Goal: Transaction & Acquisition: Purchase product/service

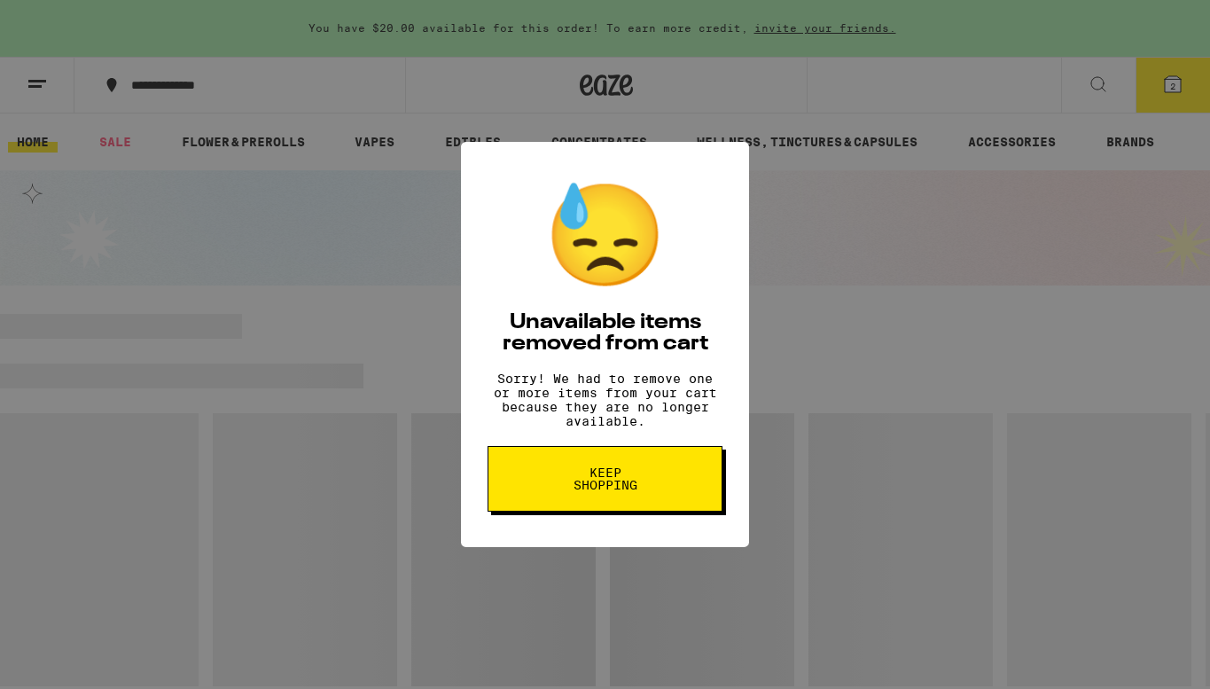
click at [535, 471] on button "Keep Shopping" at bounding box center [605, 479] width 235 height 66
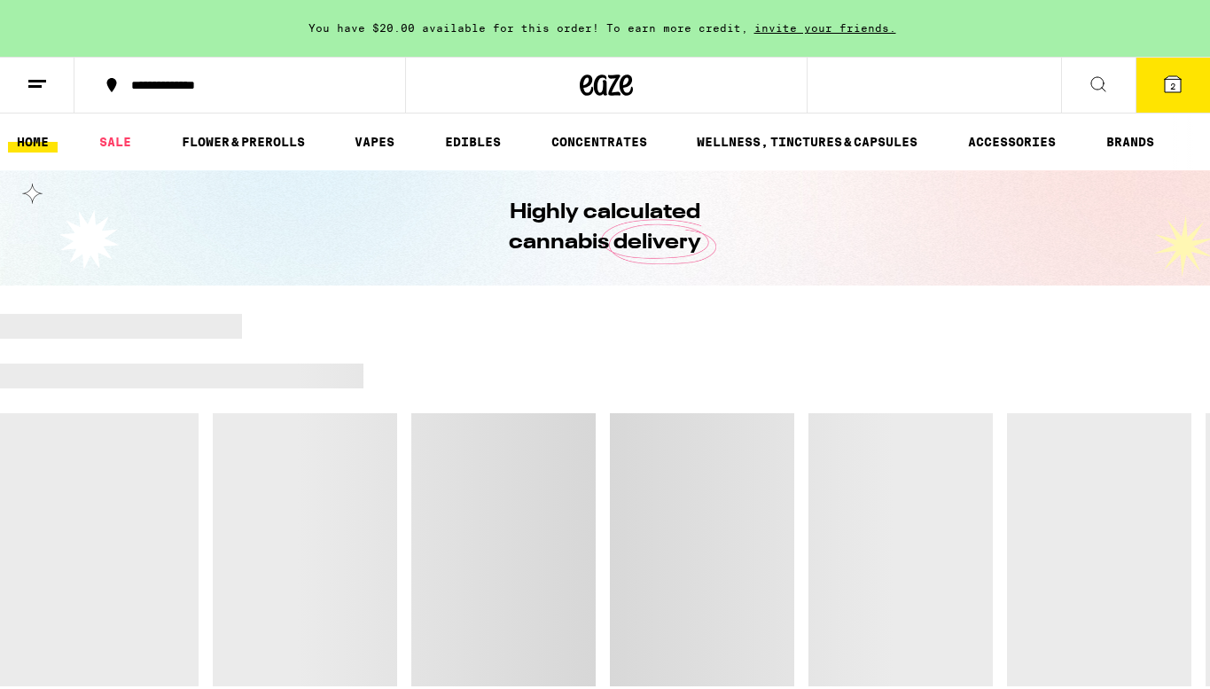
click at [1170, 86] on span "2" at bounding box center [1172, 86] width 5 height 11
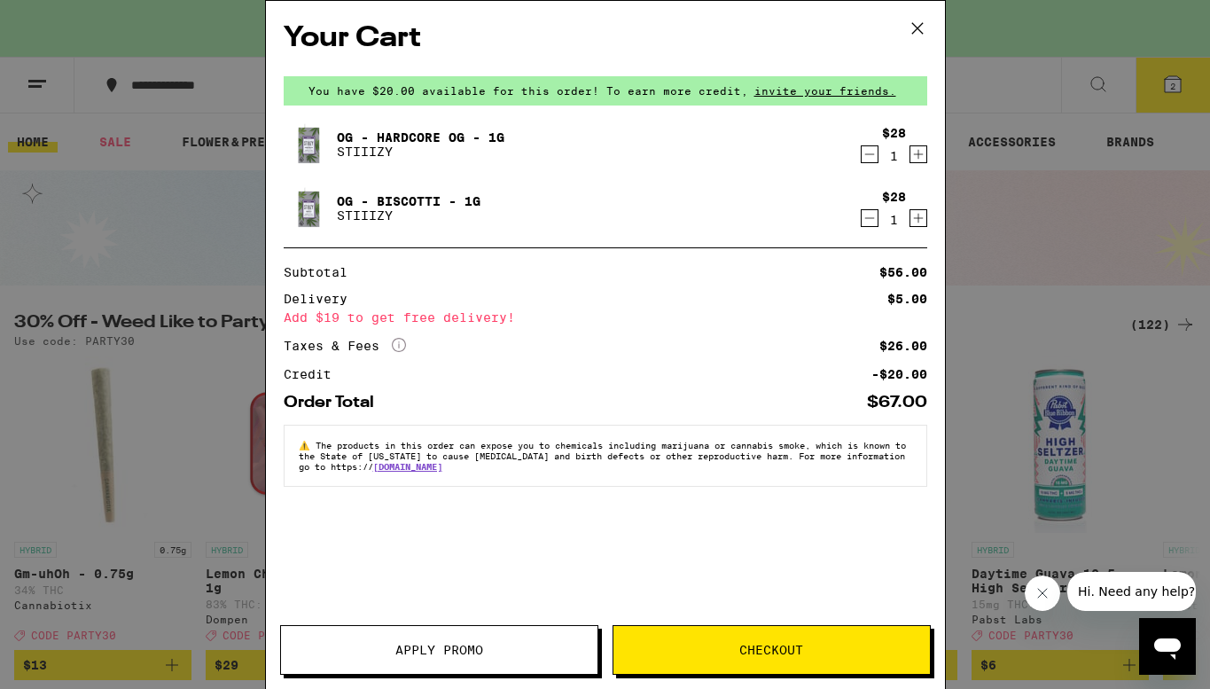
click at [870, 216] on icon "Decrement" at bounding box center [870, 217] width 16 height 21
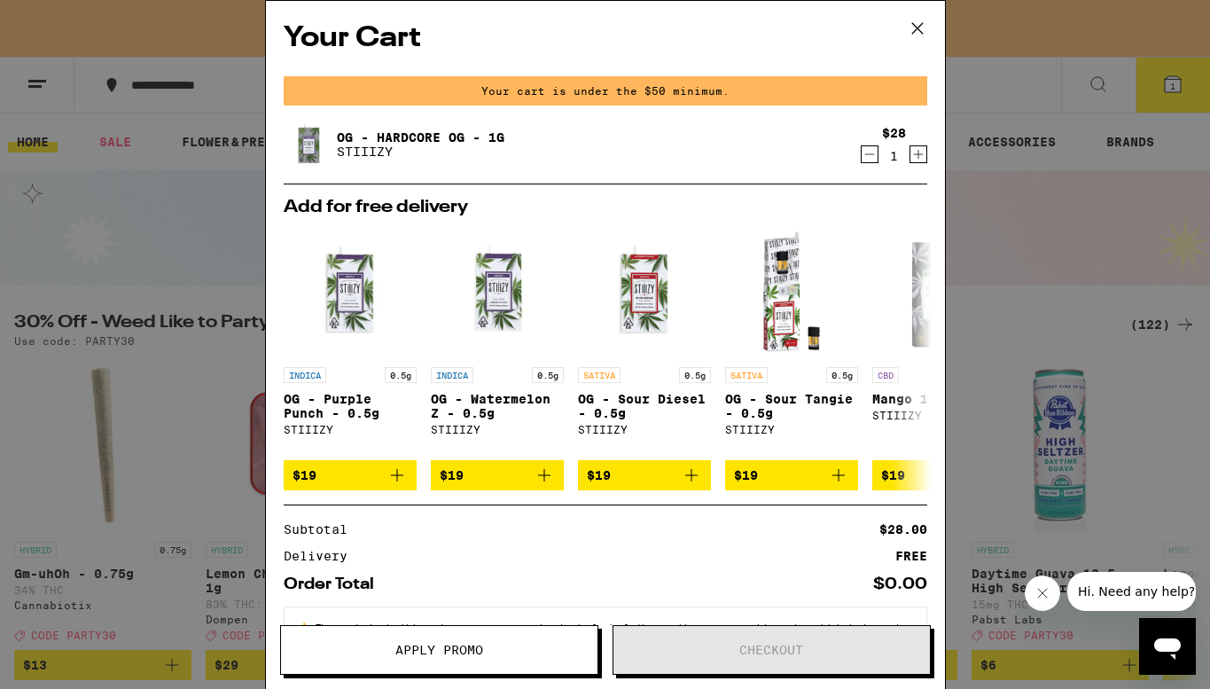
click at [872, 157] on icon "Decrement" at bounding box center [870, 154] width 16 height 21
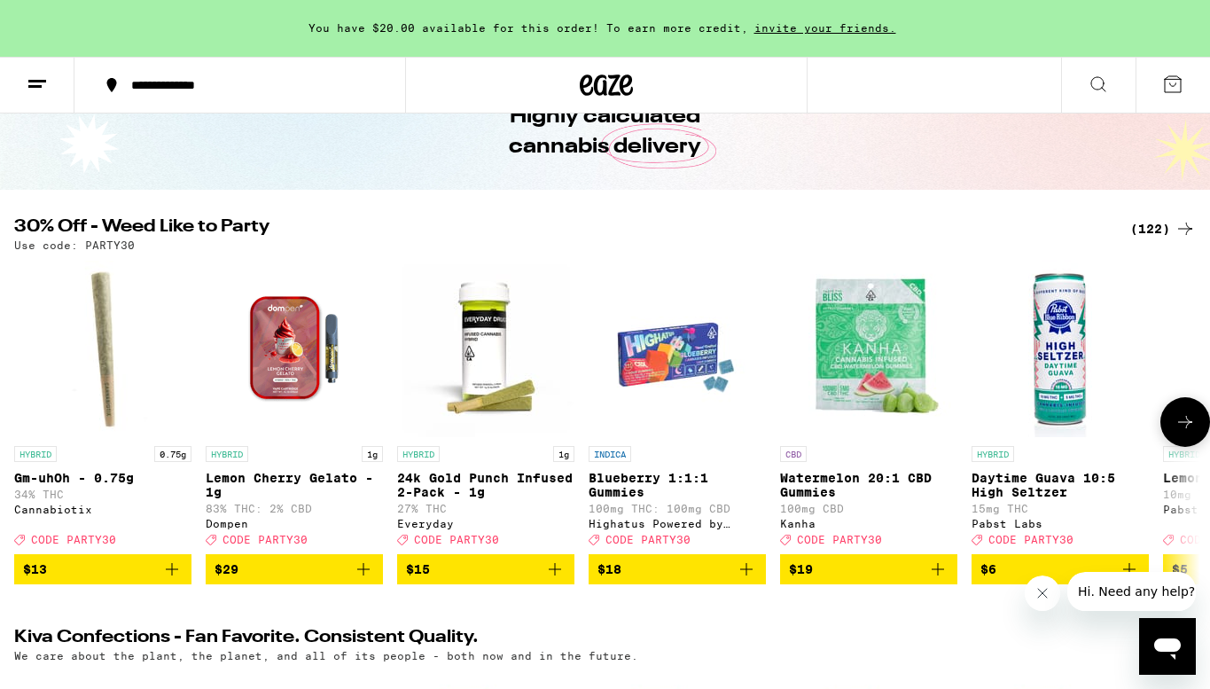
scroll to position [97, 0]
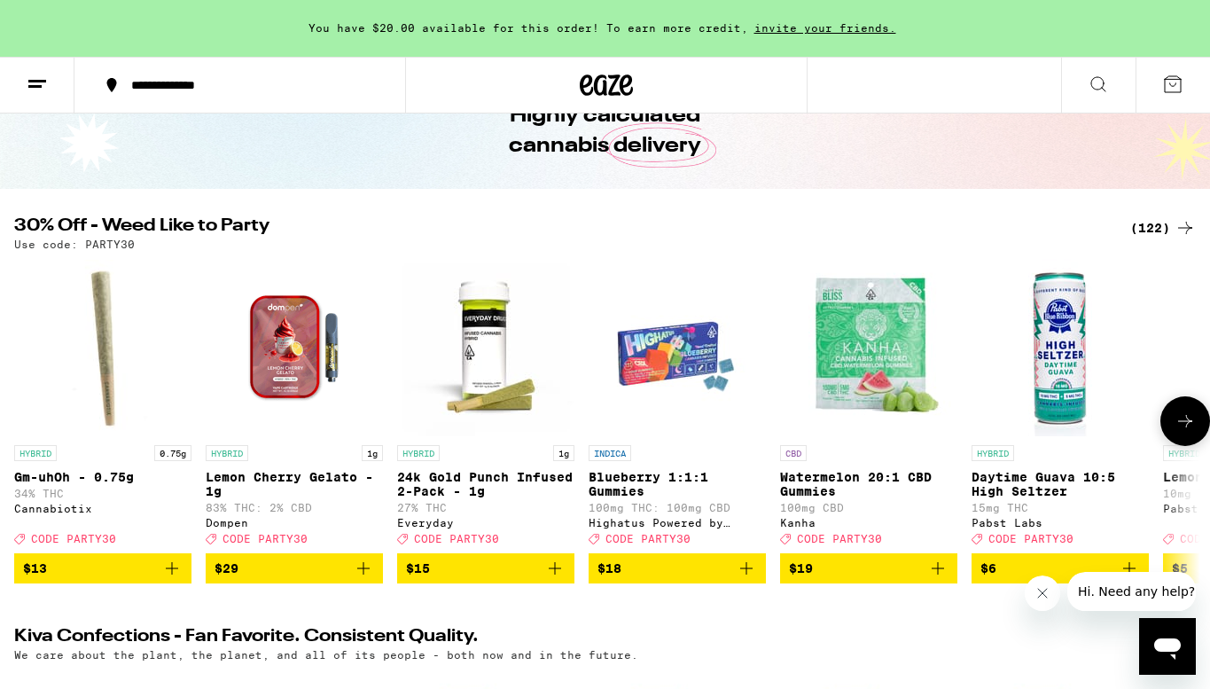
click at [1185, 423] on icon at bounding box center [1185, 420] width 21 height 21
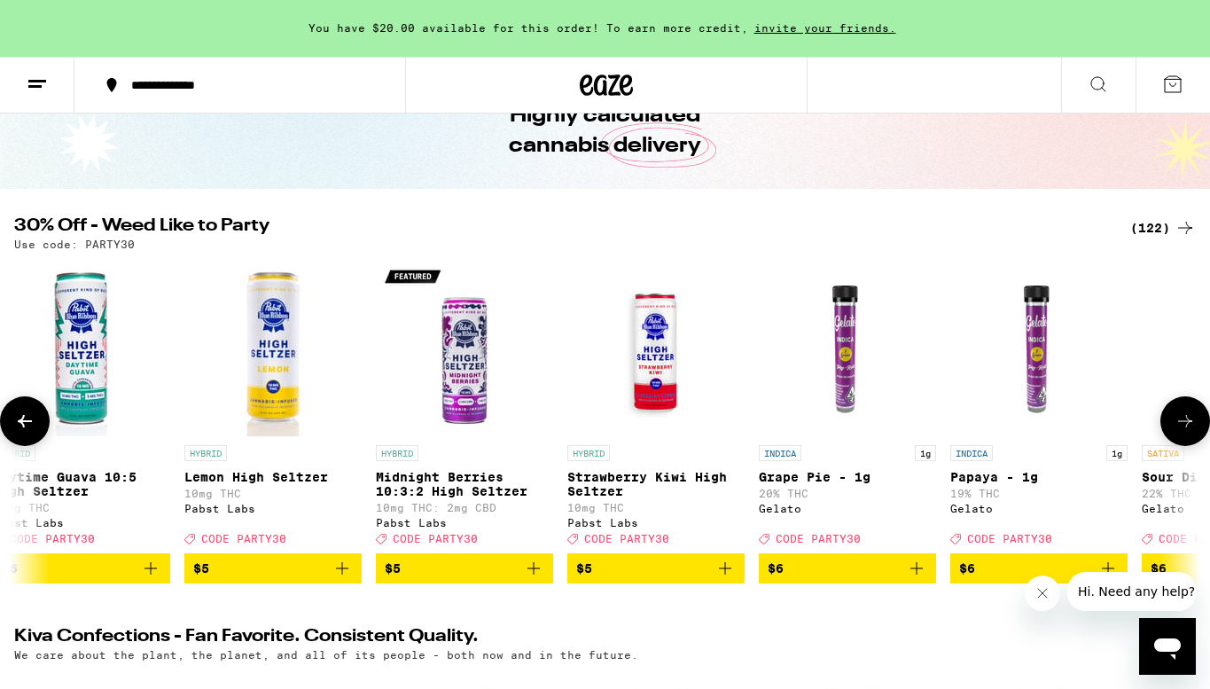
scroll to position [0, 989]
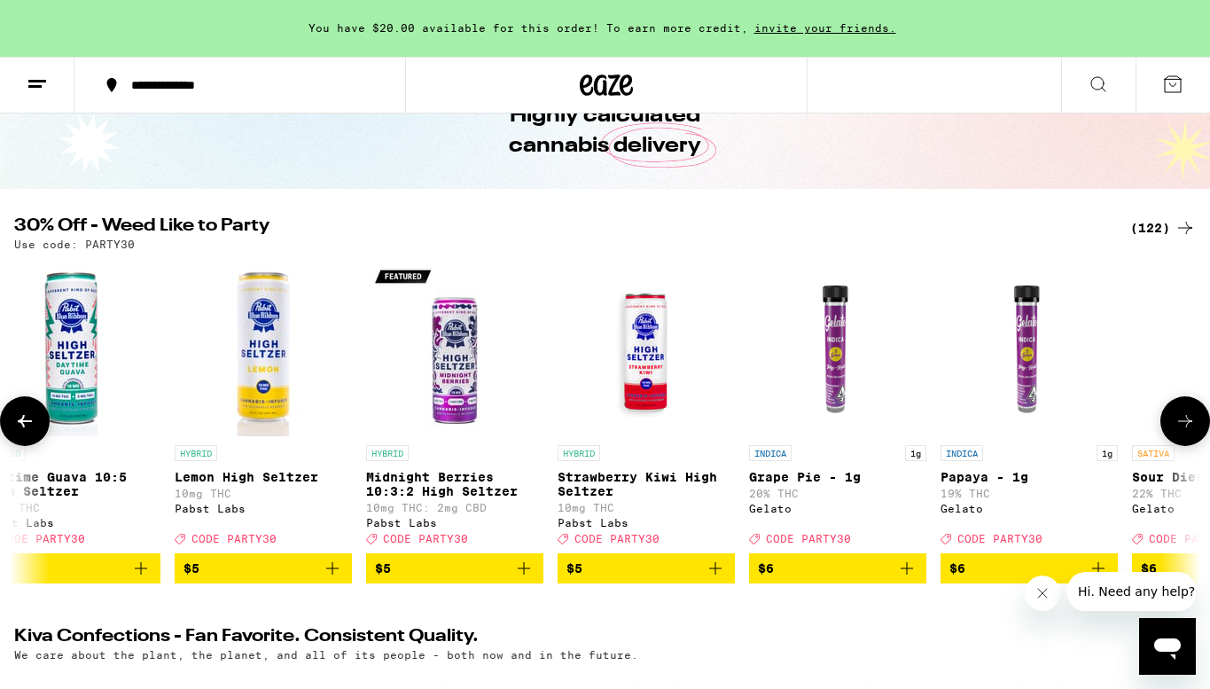
click at [1184, 423] on icon at bounding box center [1185, 420] width 21 height 21
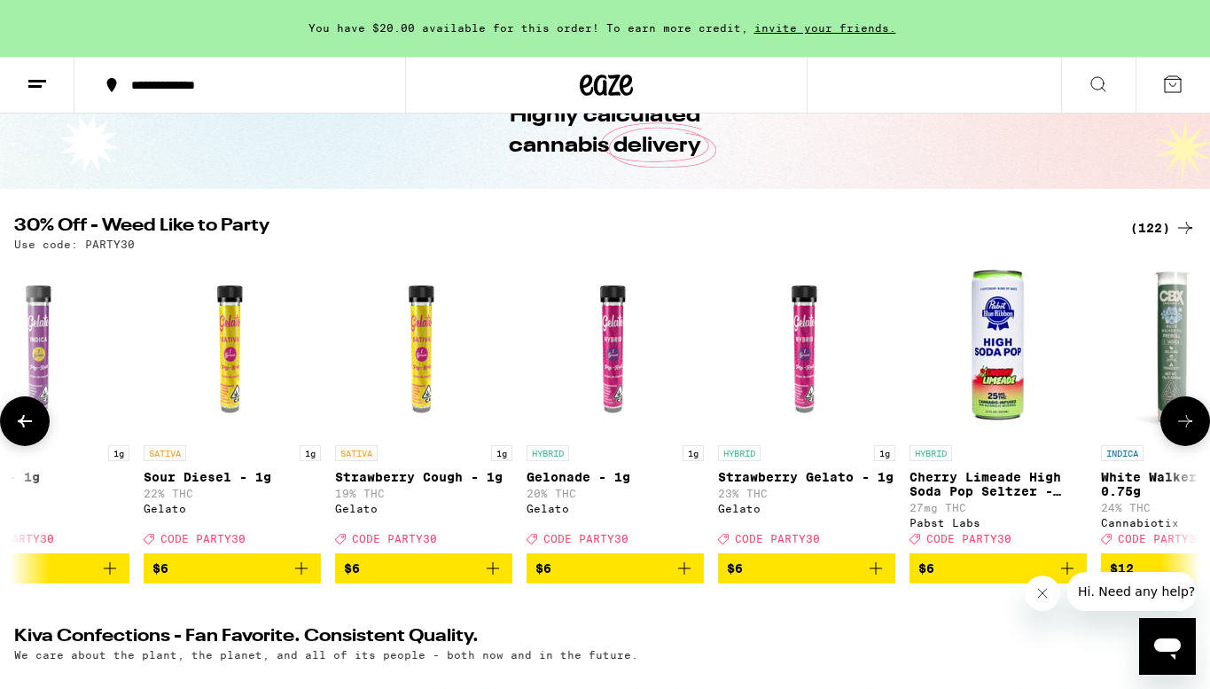
click at [1184, 423] on icon at bounding box center [1185, 420] width 21 height 21
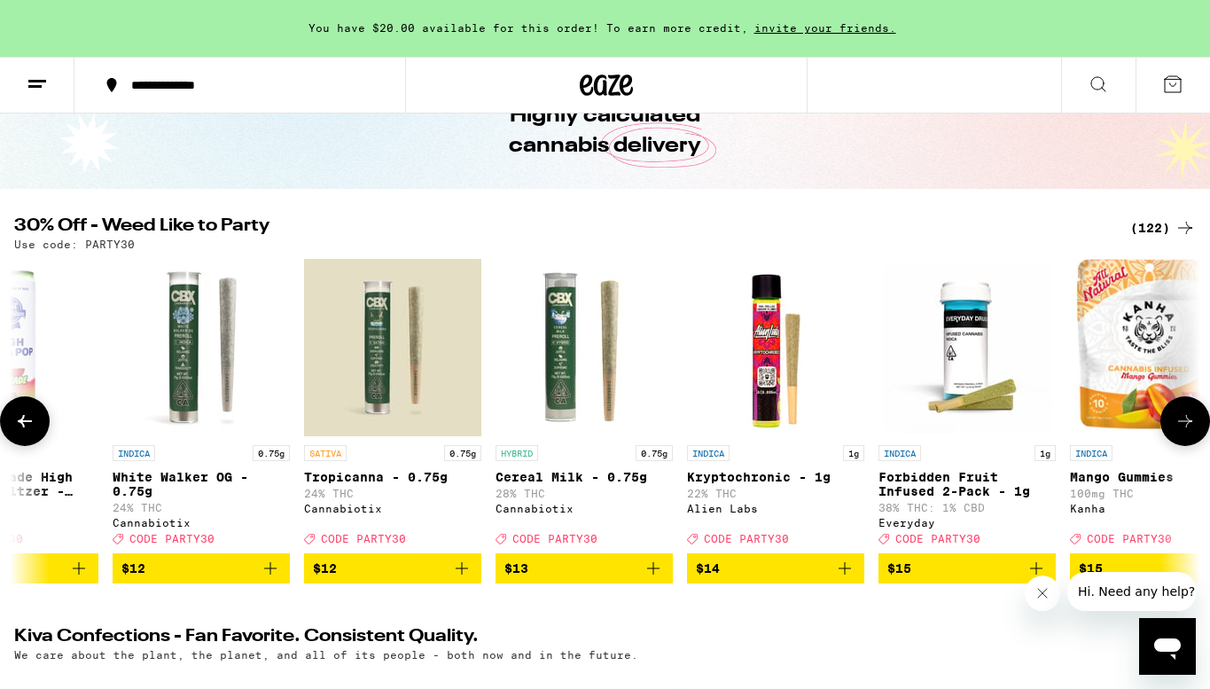
click at [1184, 423] on icon at bounding box center [1185, 420] width 21 height 21
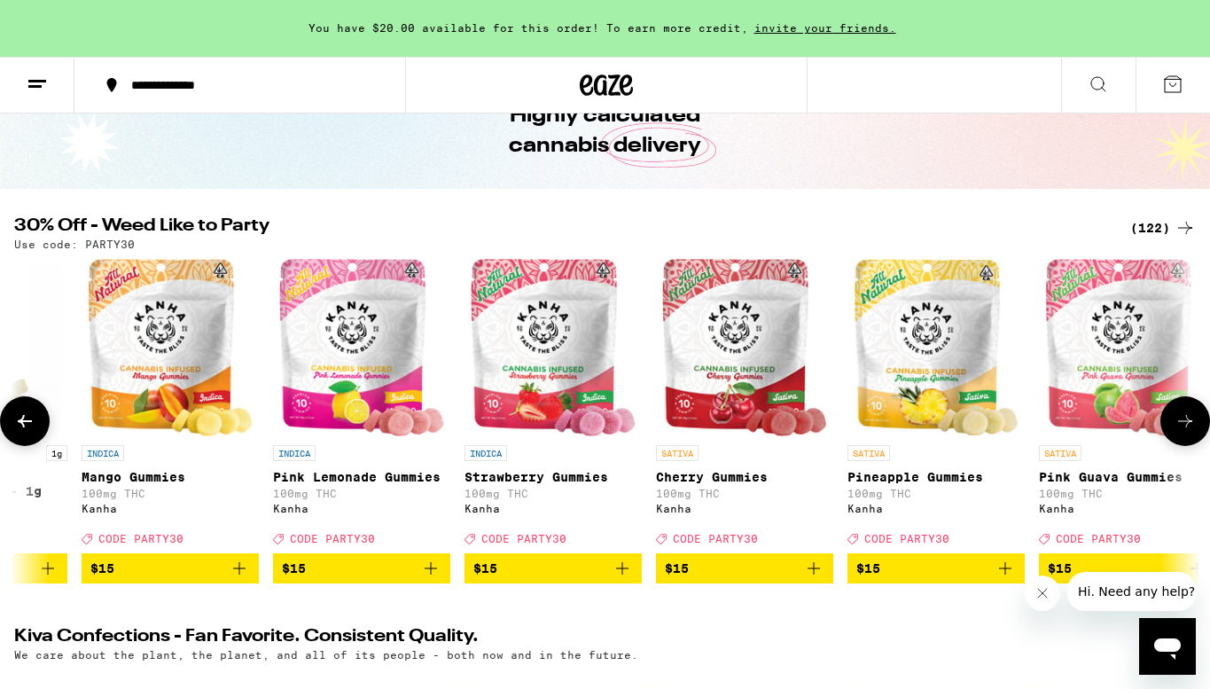
click at [1184, 423] on icon at bounding box center [1185, 420] width 21 height 21
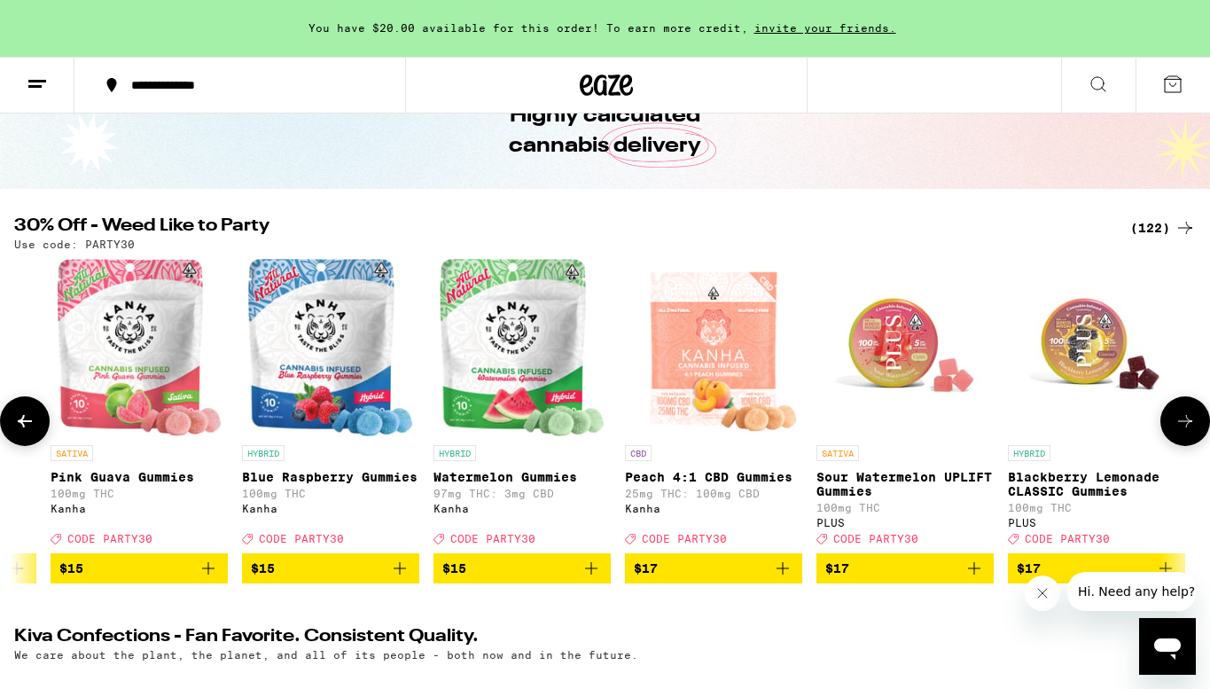
click at [1184, 423] on icon at bounding box center [1185, 420] width 21 height 21
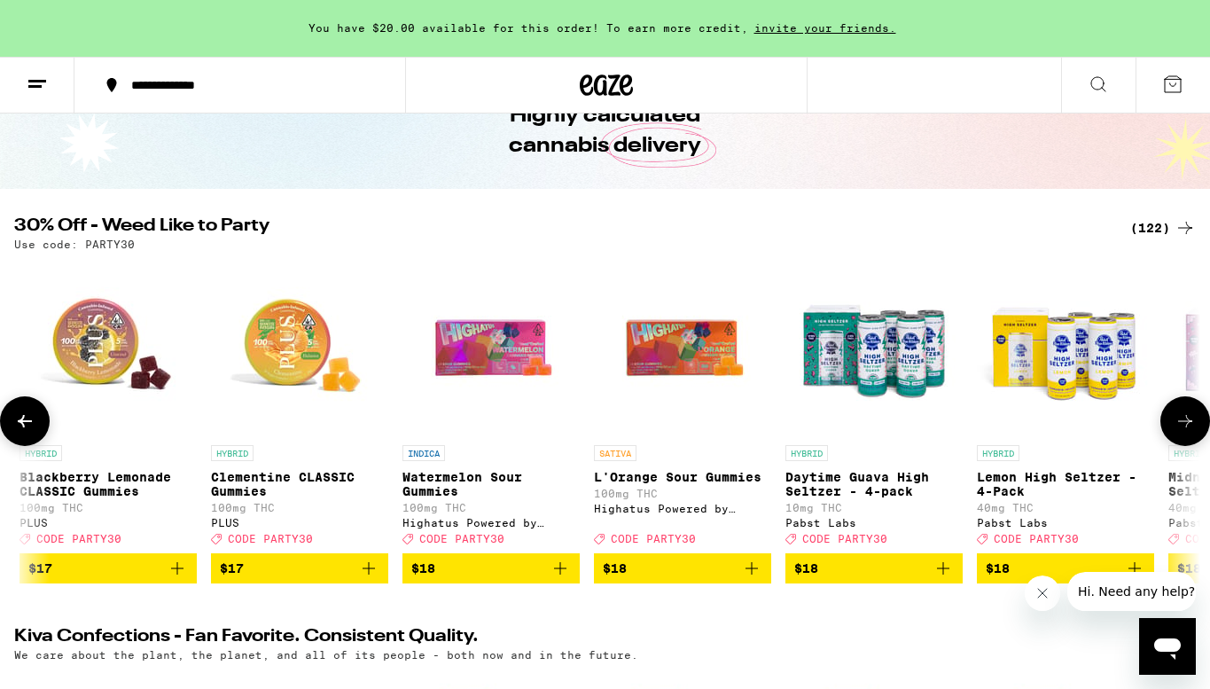
click at [1184, 423] on icon at bounding box center [1185, 420] width 21 height 21
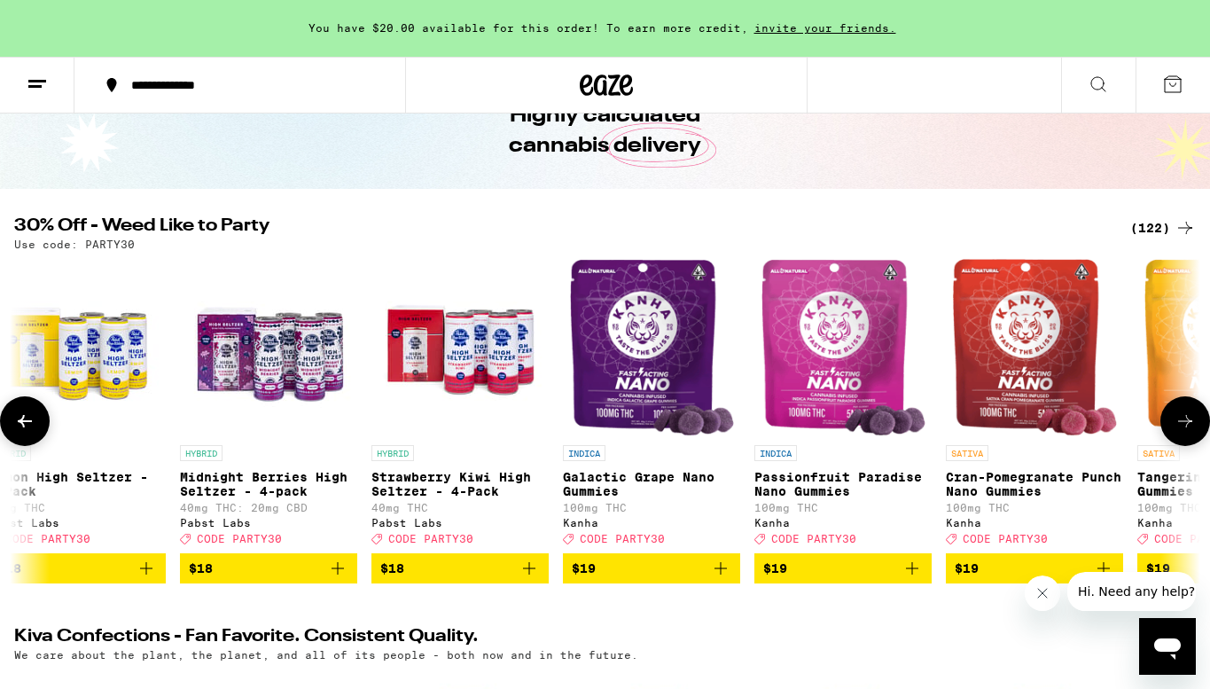
click at [1184, 423] on icon at bounding box center [1185, 420] width 21 height 21
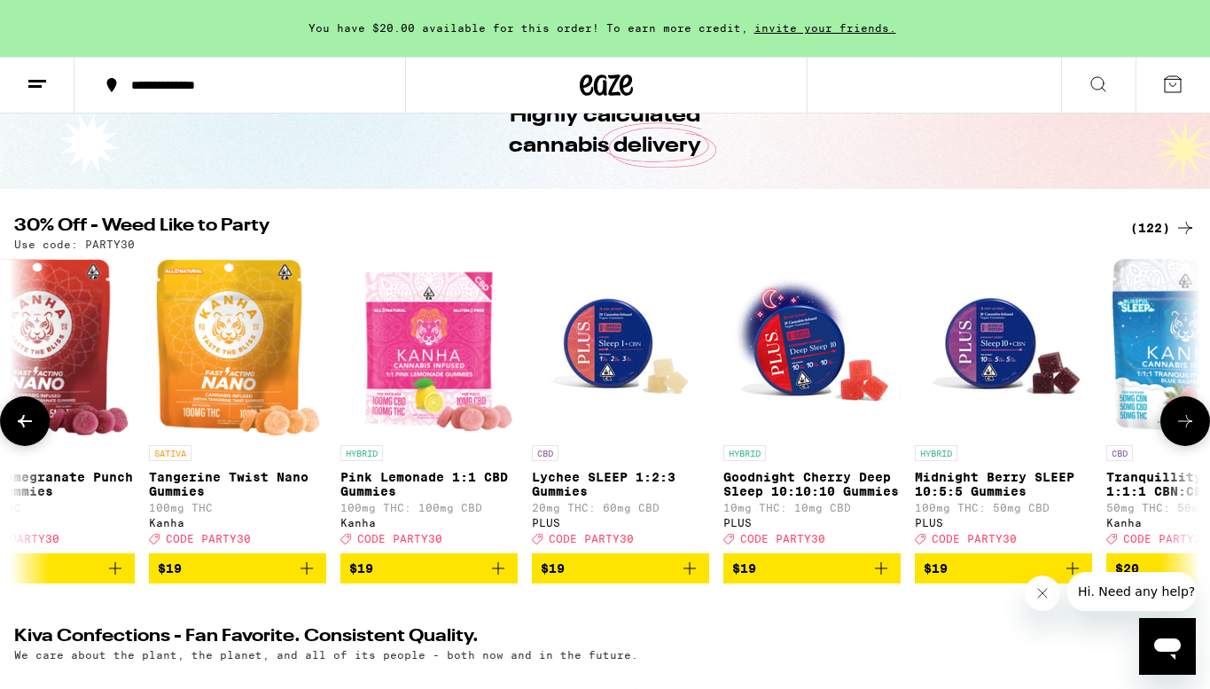
click at [1184, 423] on icon at bounding box center [1185, 420] width 21 height 21
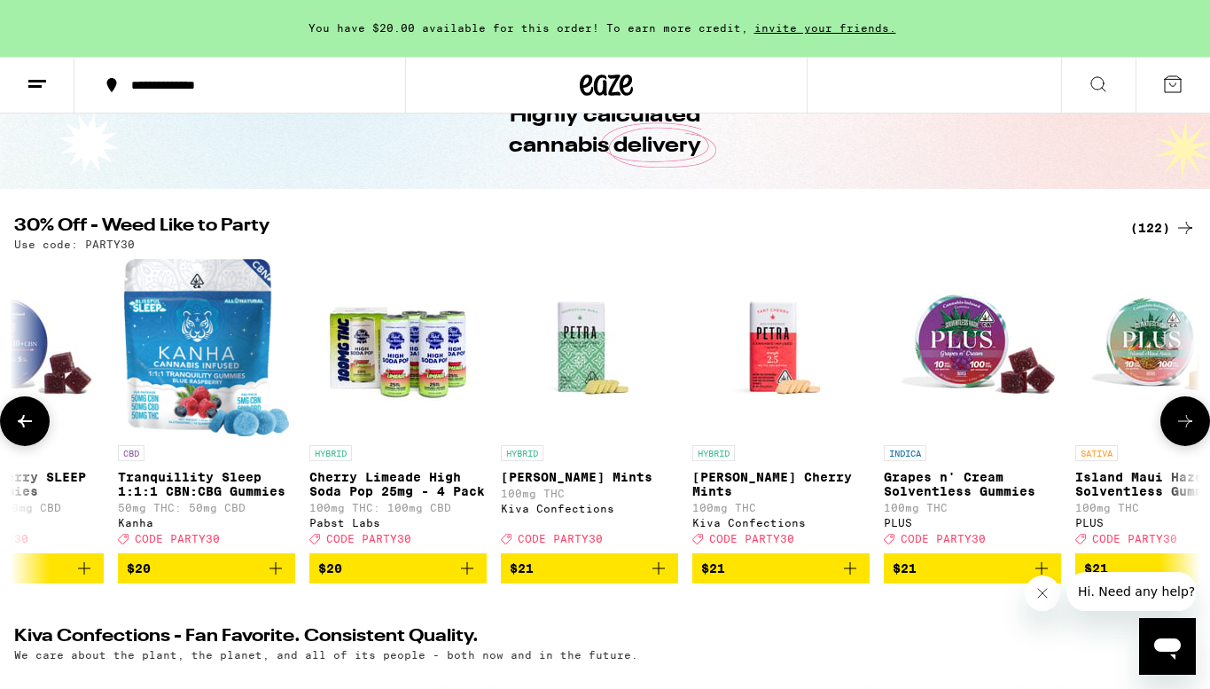
click at [1184, 423] on icon at bounding box center [1185, 420] width 21 height 21
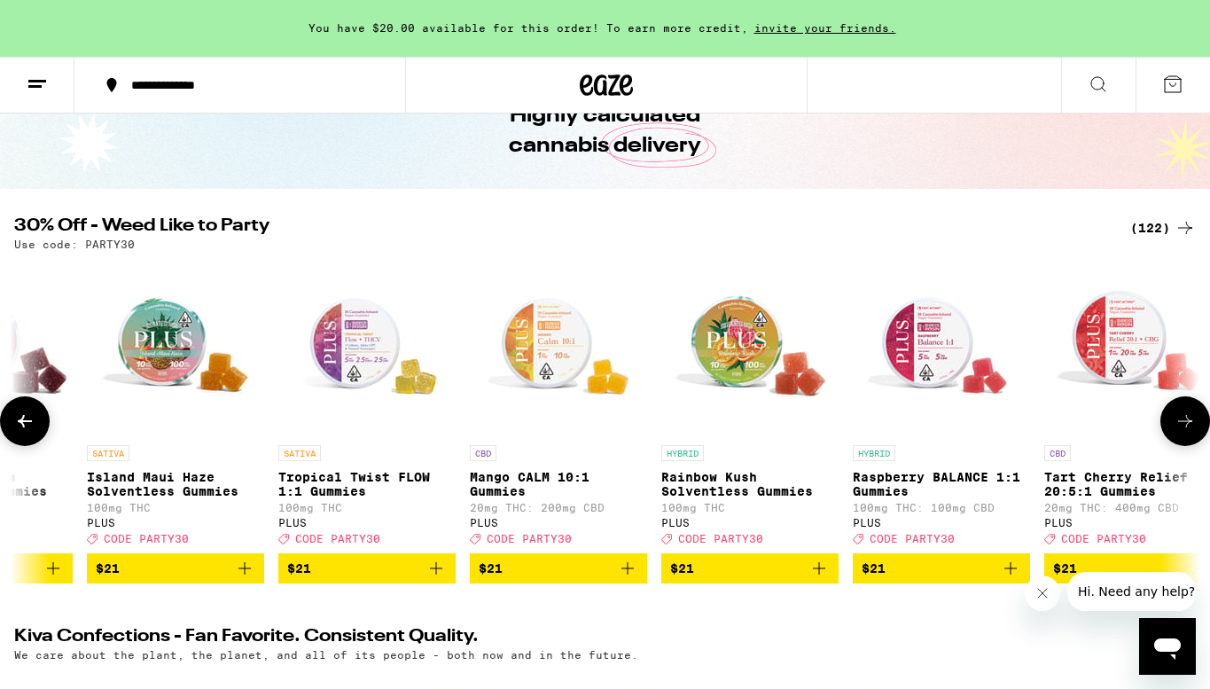
click at [1184, 423] on icon at bounding box center [1185, 420] width 21 height 21
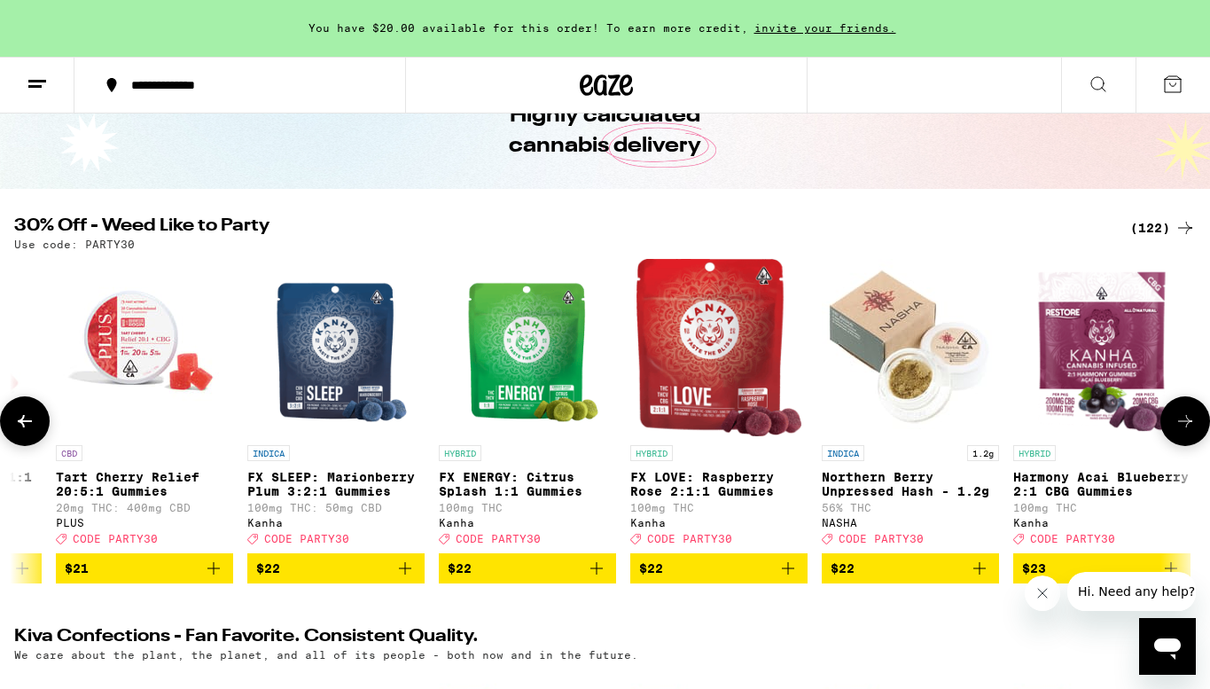
click at [1184, 423] on icon at bounding box center [1185, 420] width 21 height 21
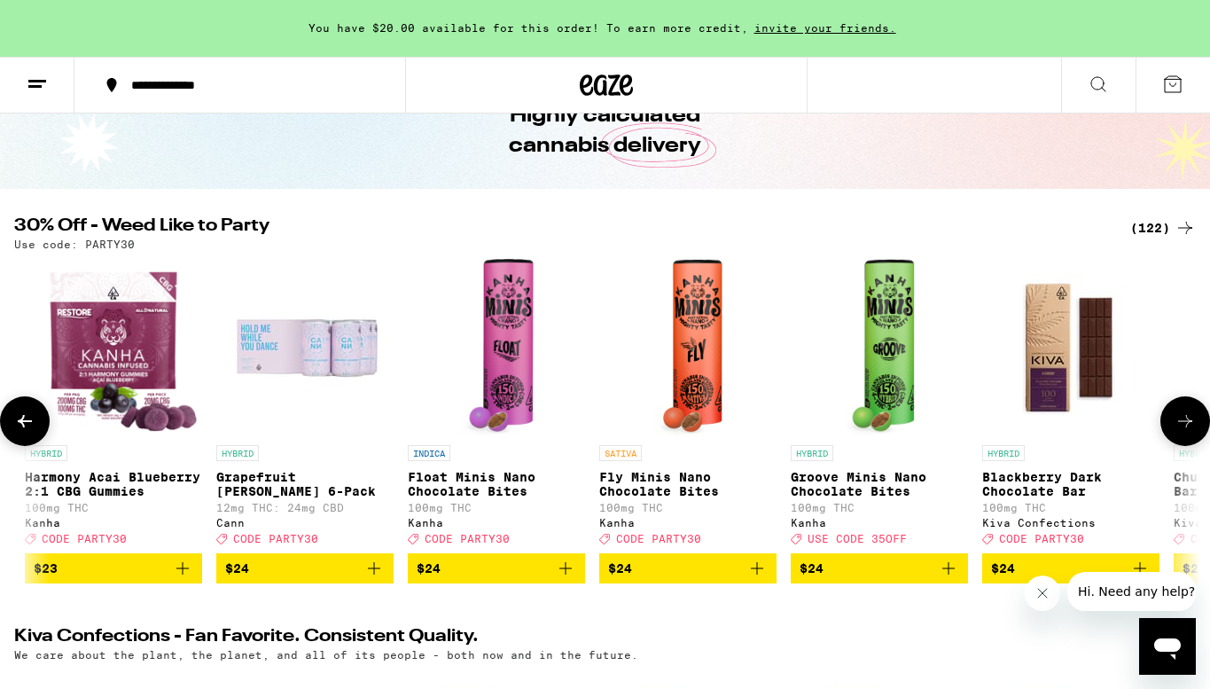
click at [1184, 423] on icon at bounding box center [1185, 420] width 21 height 21
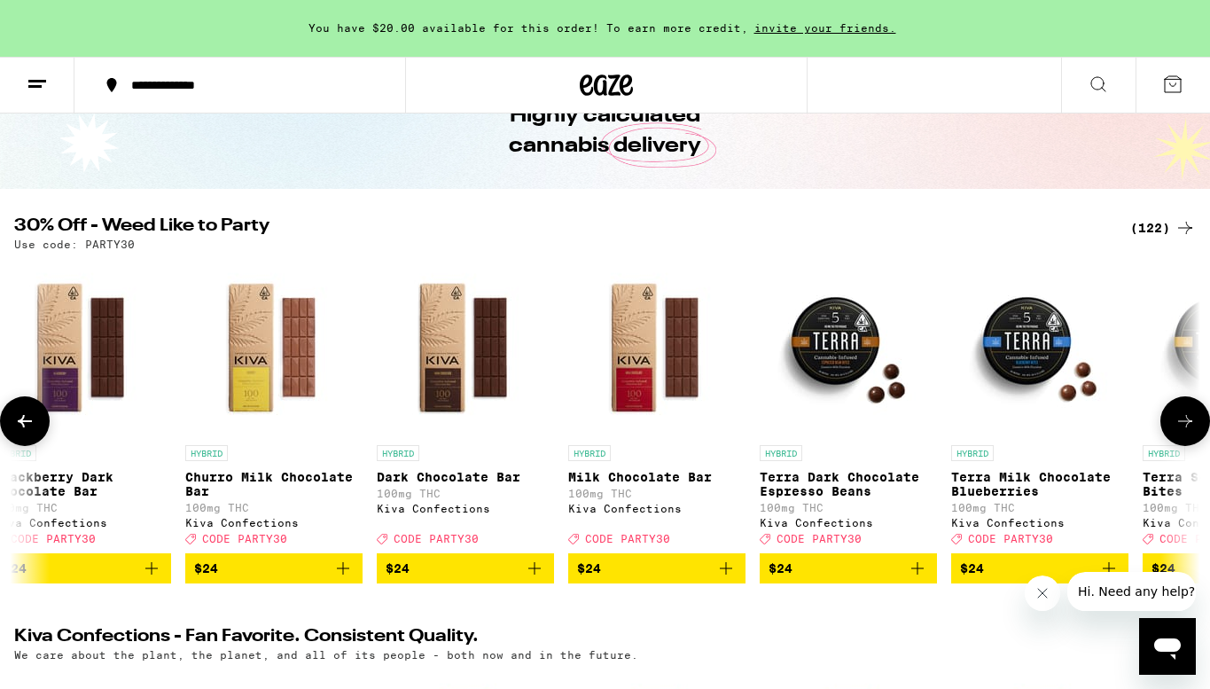
click at [1184, 423] on icon at bounding box center [1185, 420] width 21 height 21
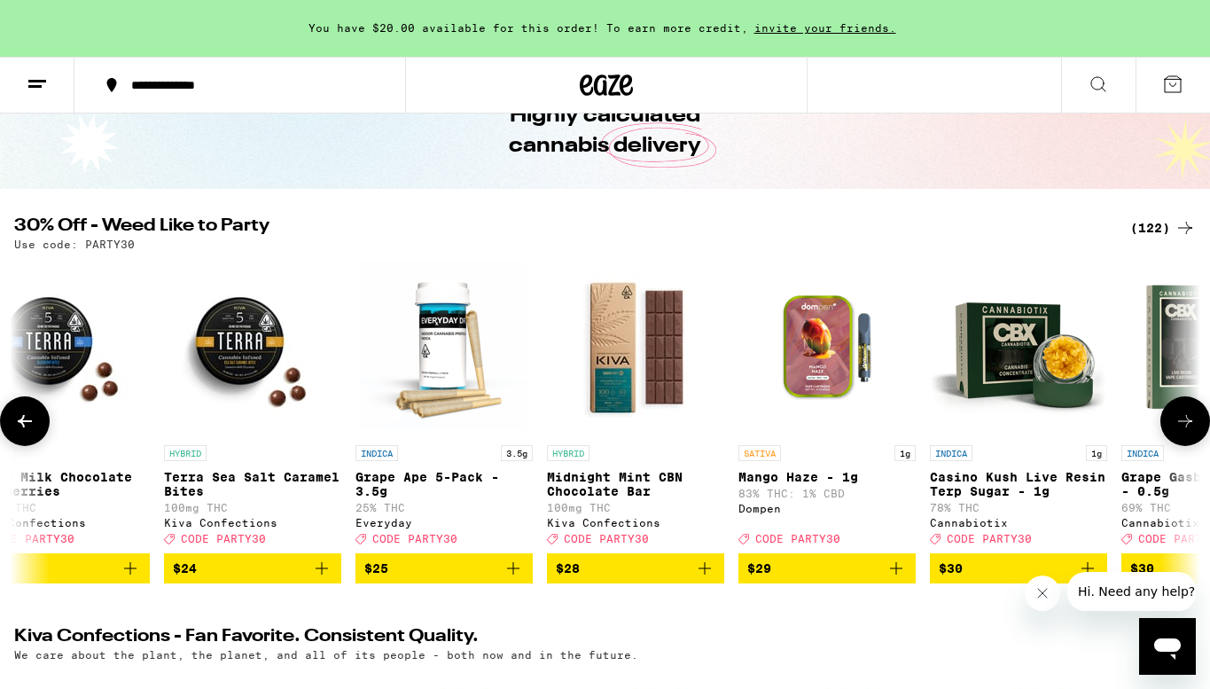
scroll to position [0, 13839]
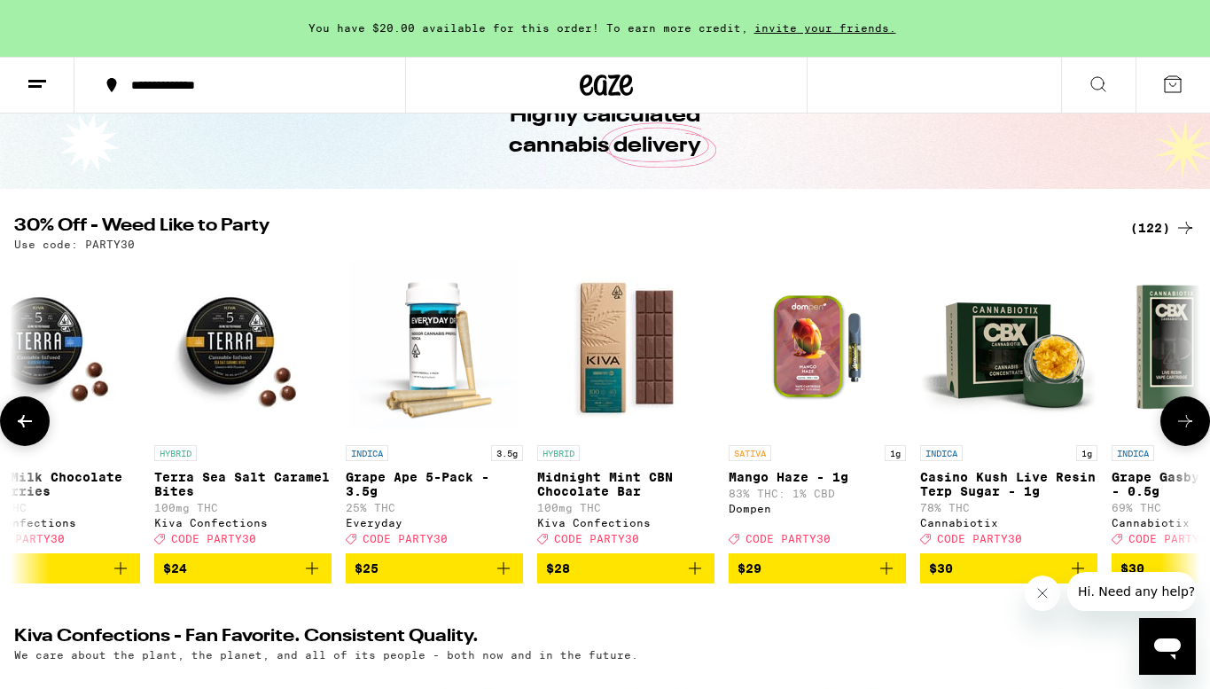
click at [1187, 419] on icon at bounding box center [1185, 420] width 21 height 21
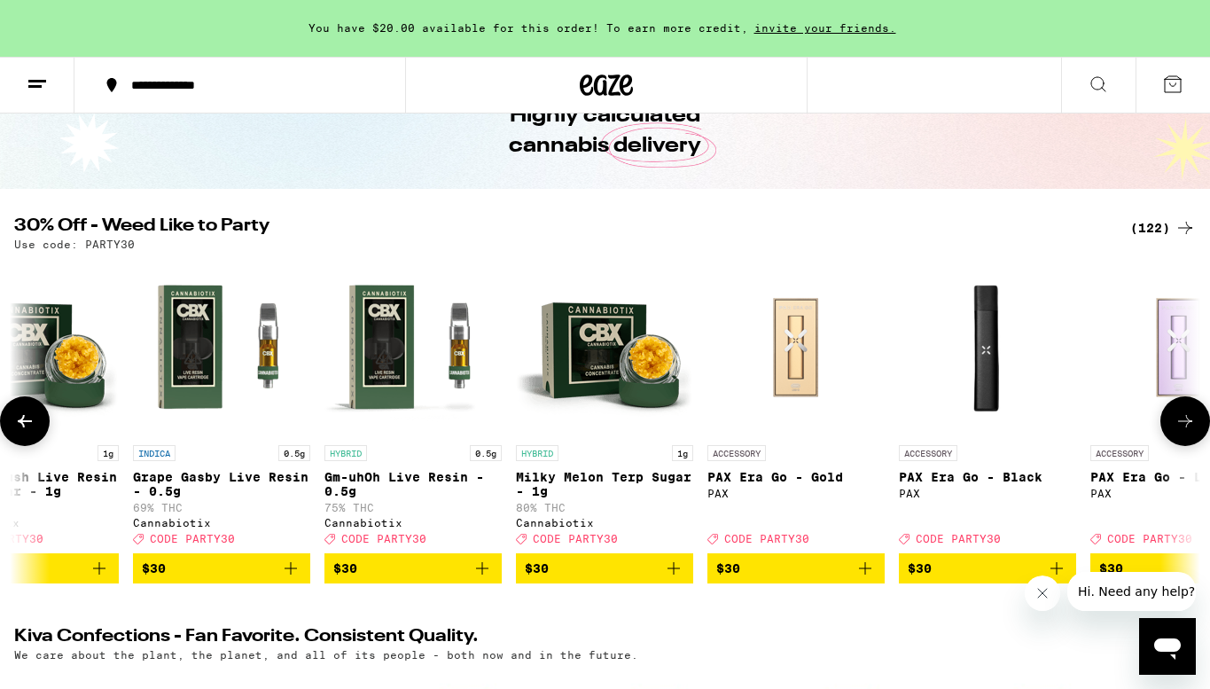
scroll to position [0, 14828]
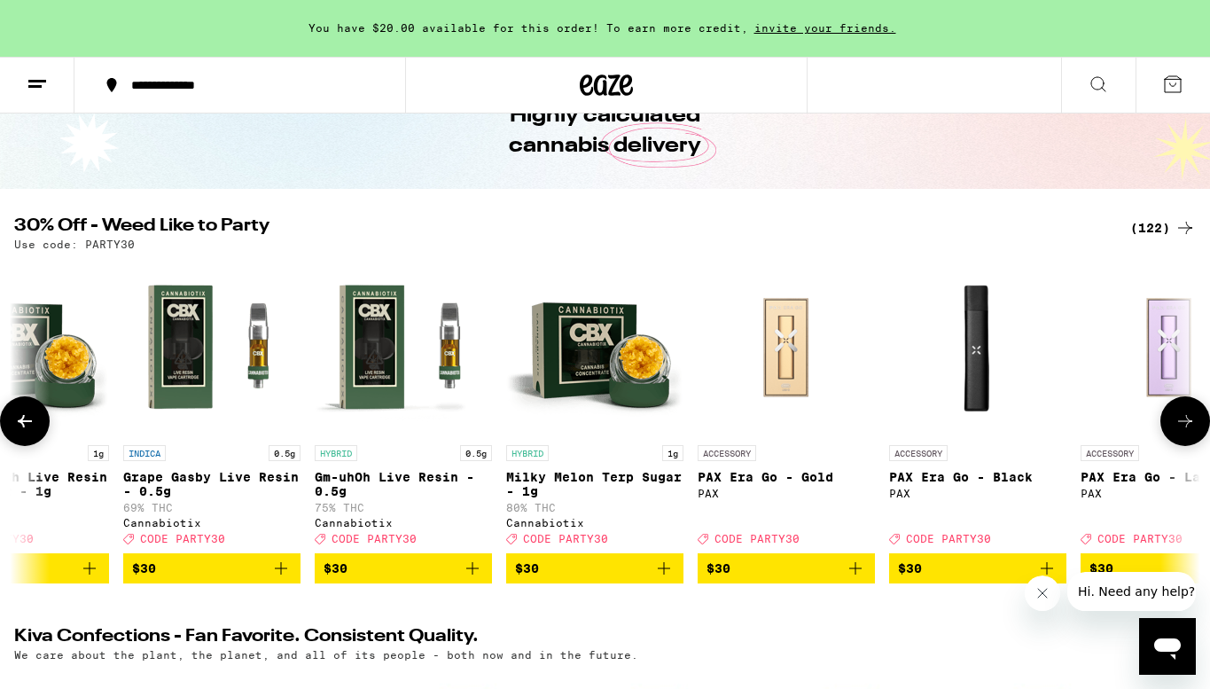
click at [1192, 426] on icon at bounding box center [1185, 420] width 21 height 21
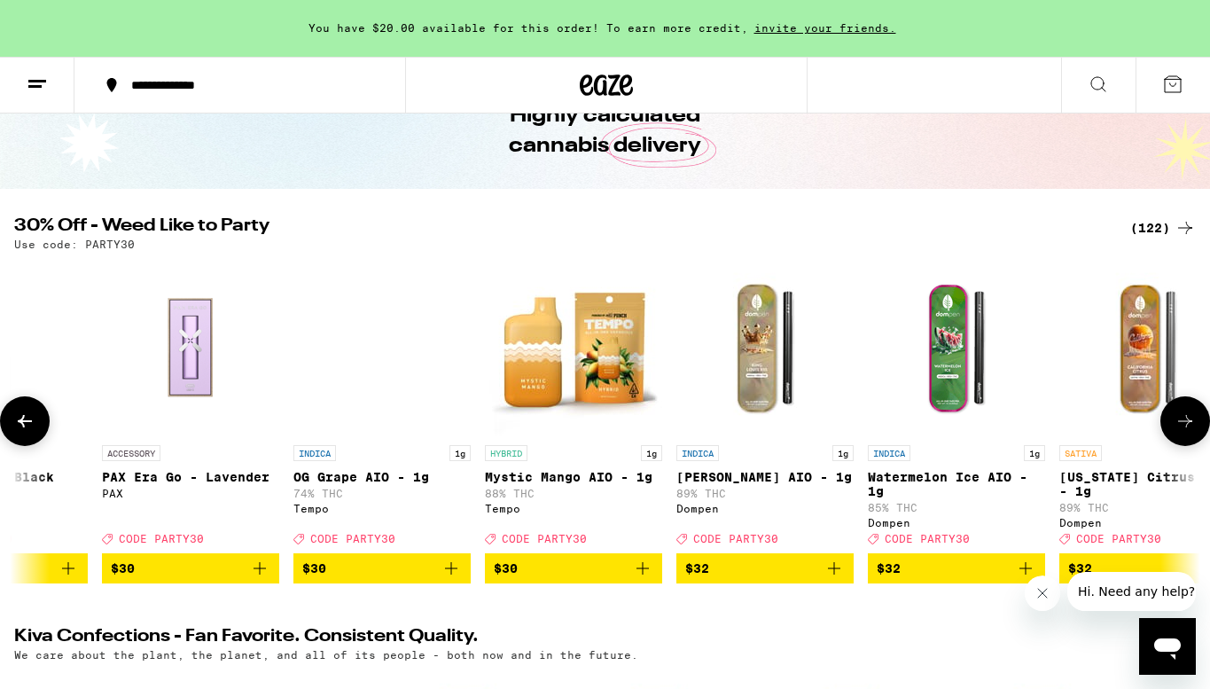
scroll to position [0, 15816]
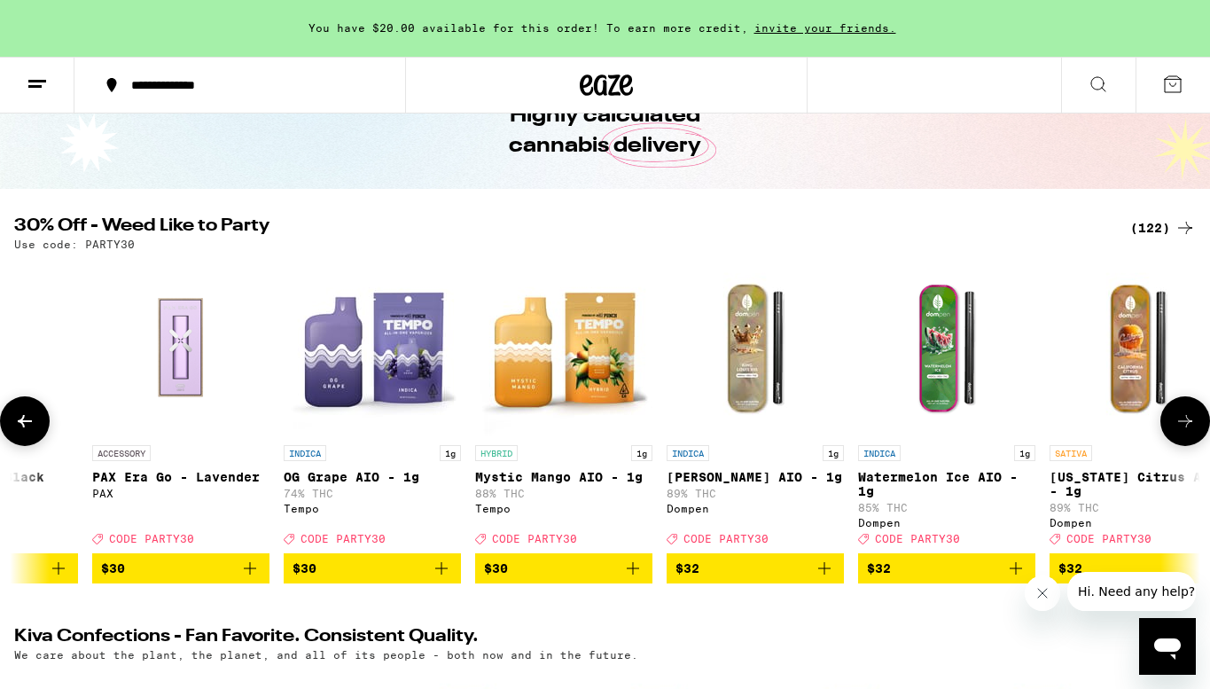
click at [1192, 426] on icon at bounding box center [1185, 420] width 21 height 21
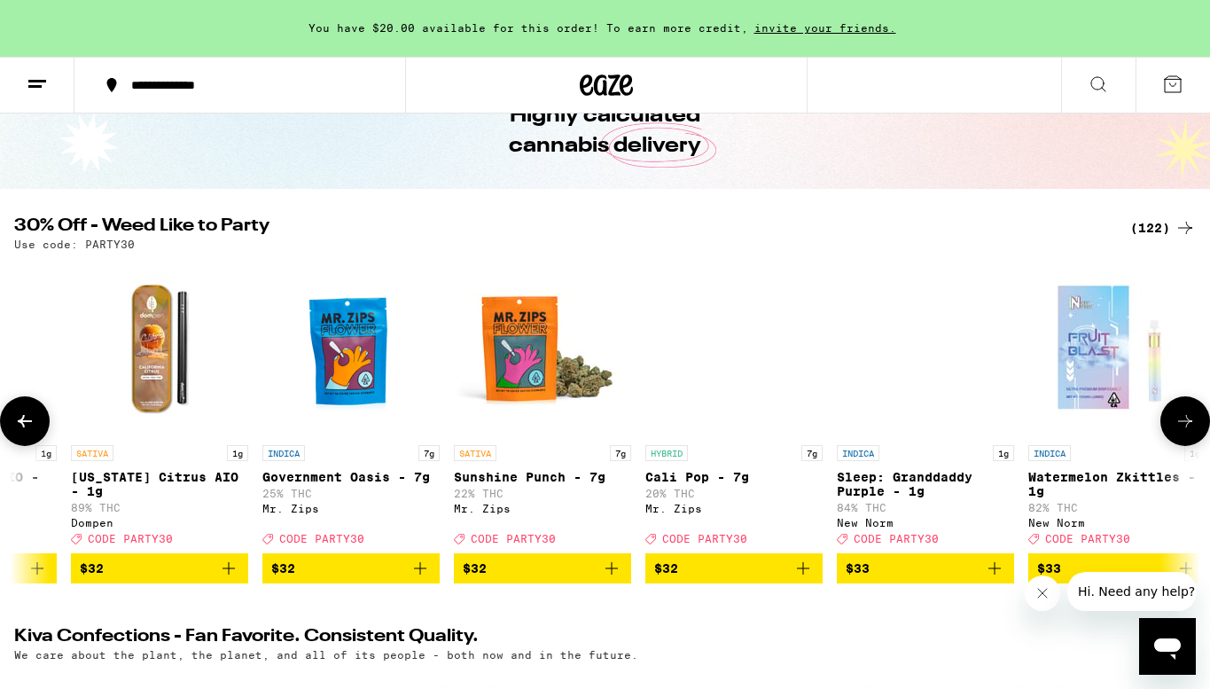
scroll to position [0, 16805]
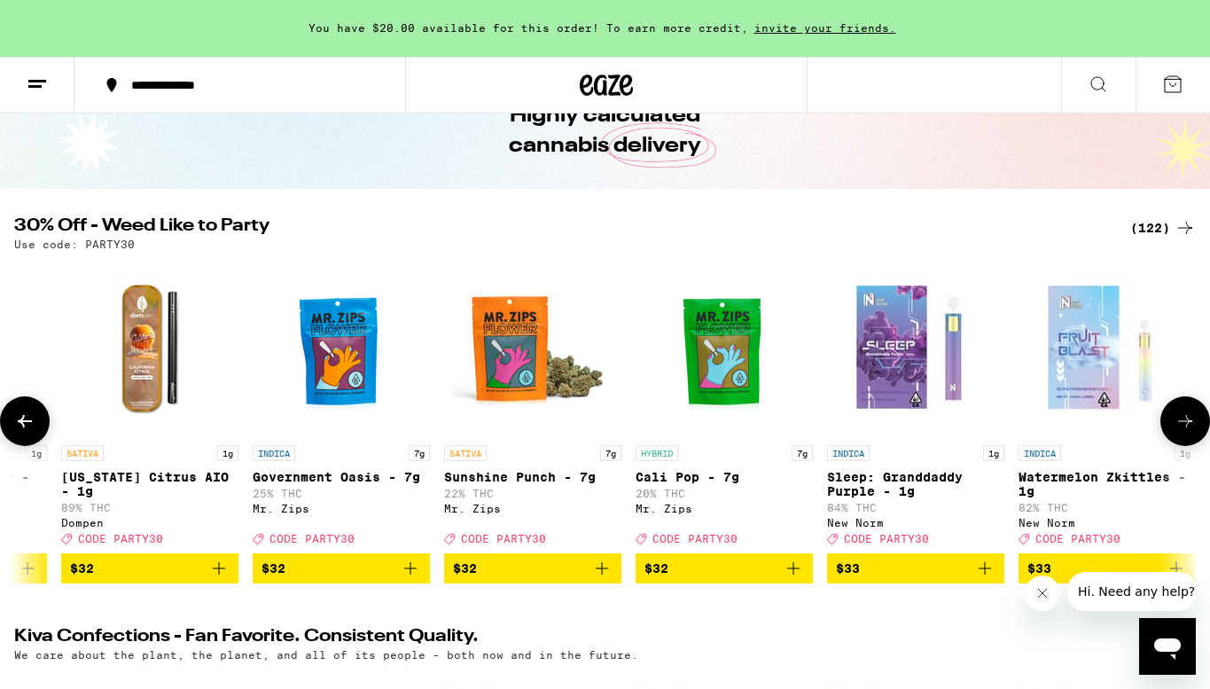
click at [1192, 426] on icon at bounding box center [1185, 420] width 21 height 21
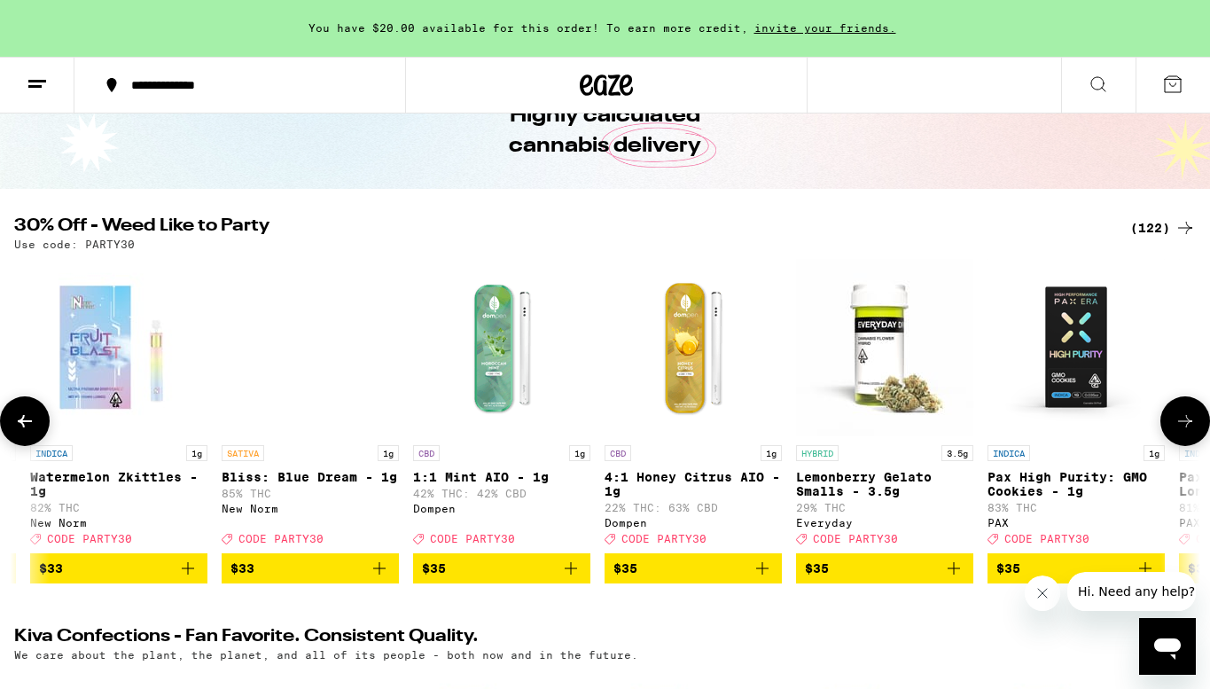
click at [1192, 426] on icon at bounding box center [1185, 420] width 21 height 21
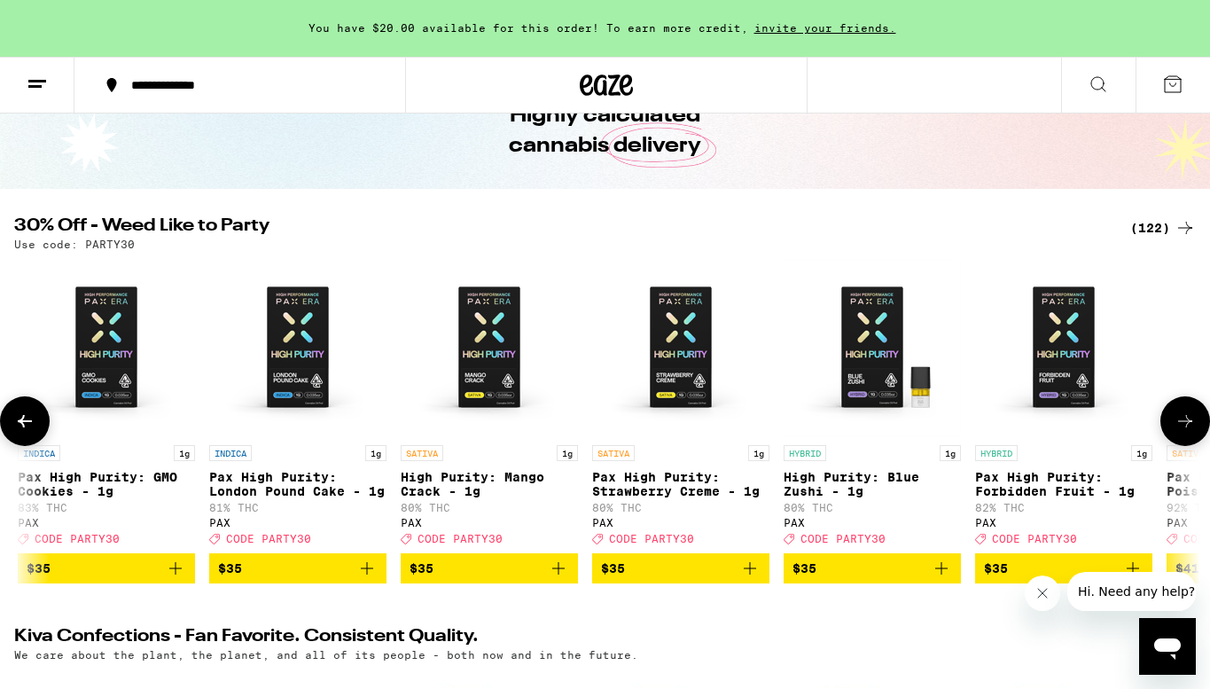
scroll to position [0, 18782]
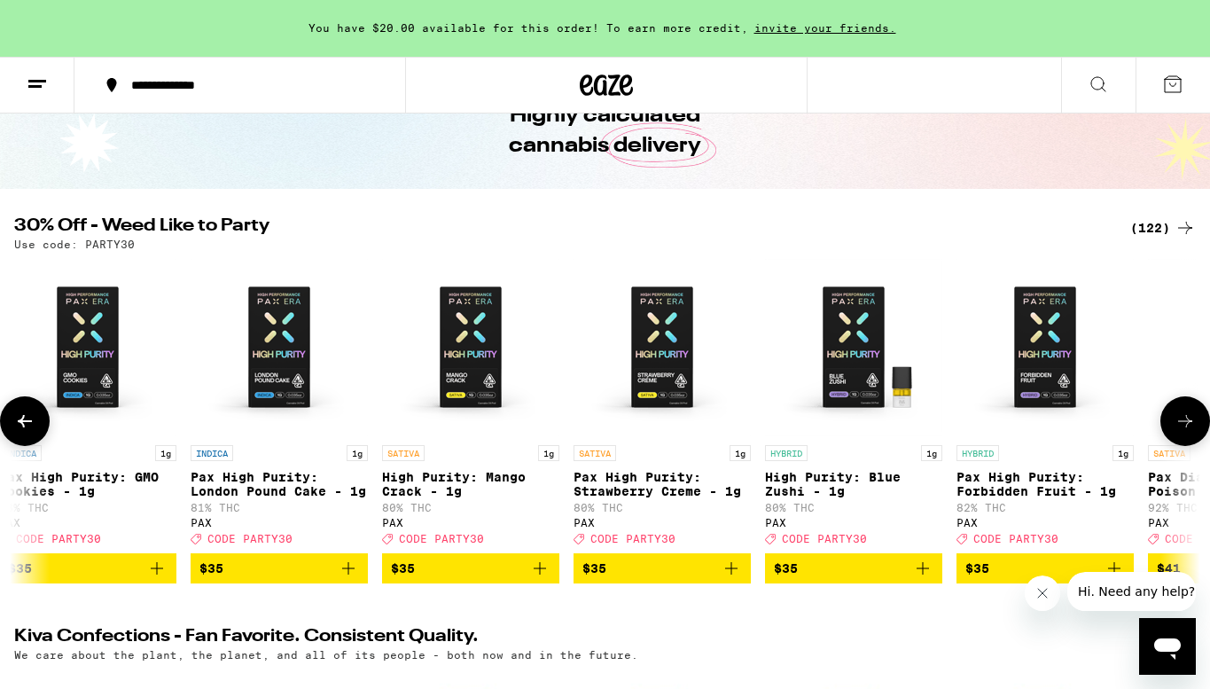
click at [1192, 426] on icon at bounding box center [1185, 420] width 21 height 21
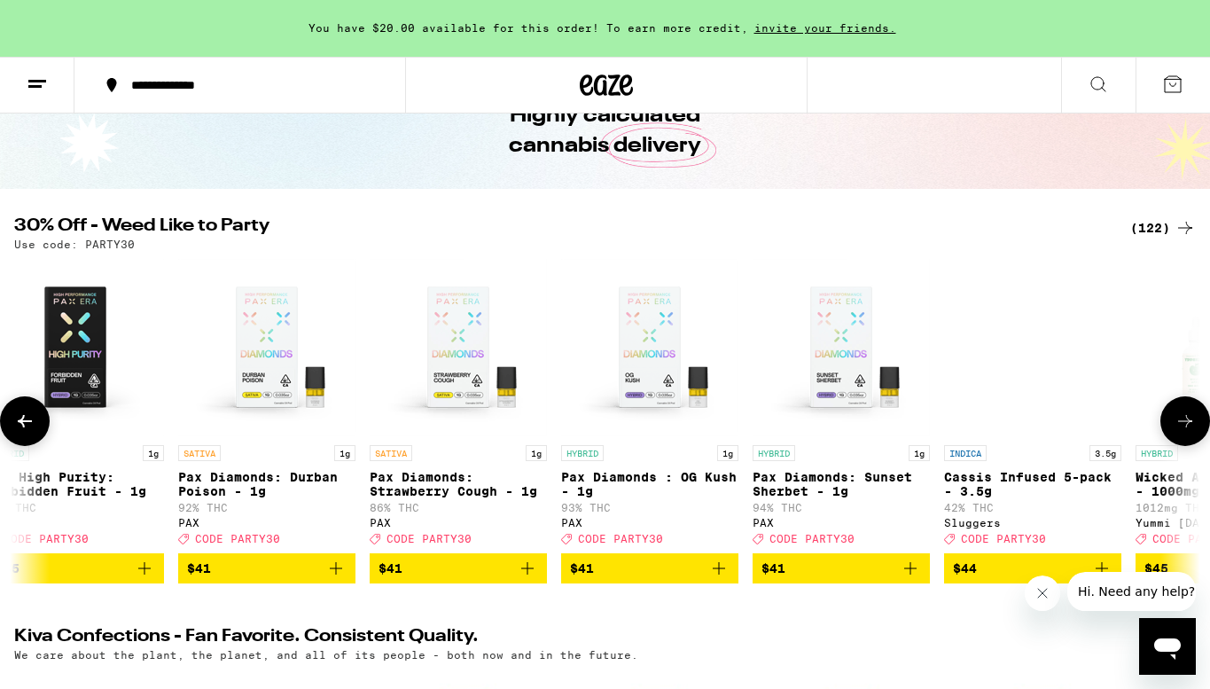
scroll to position [0, 19770]
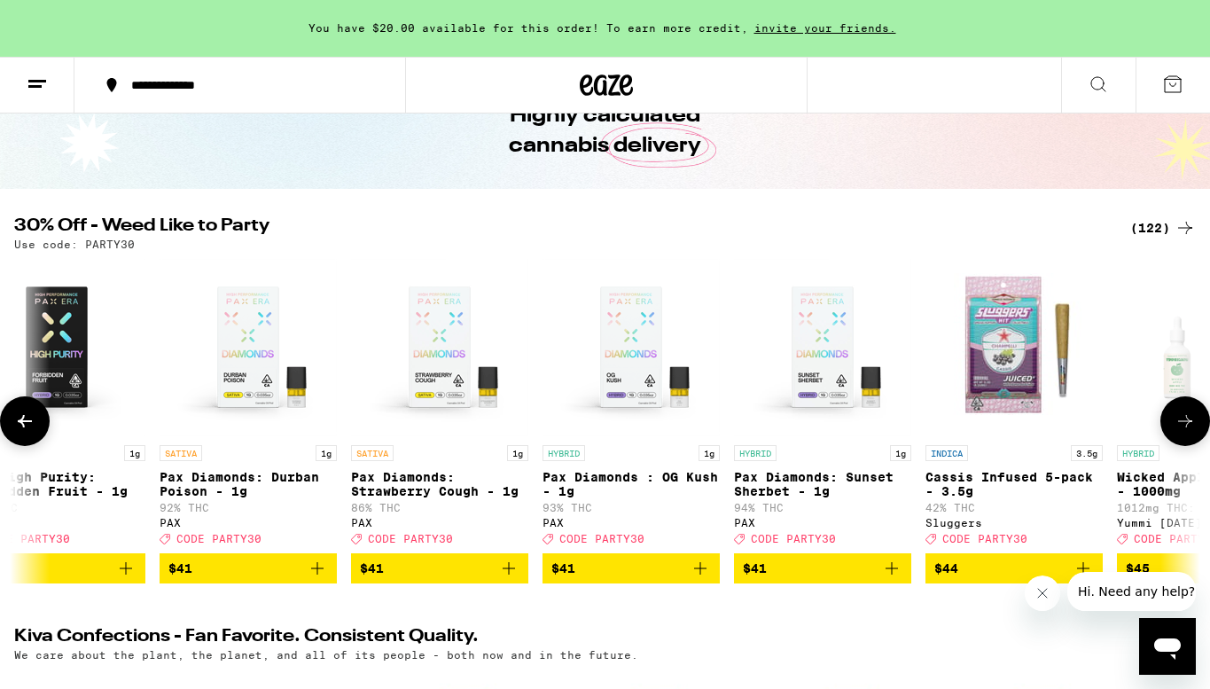
click at [1192, 426] on icon at bounding box center [1185, 420] width 21 height 21
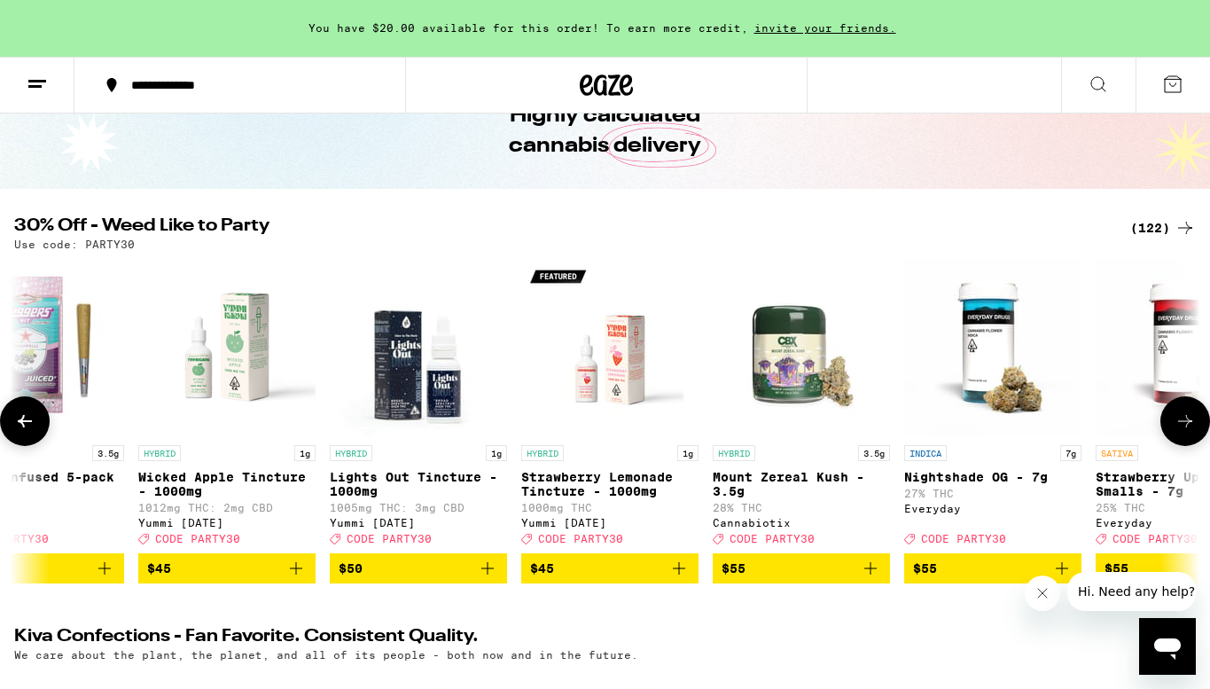
scroll to position [0, 20759]
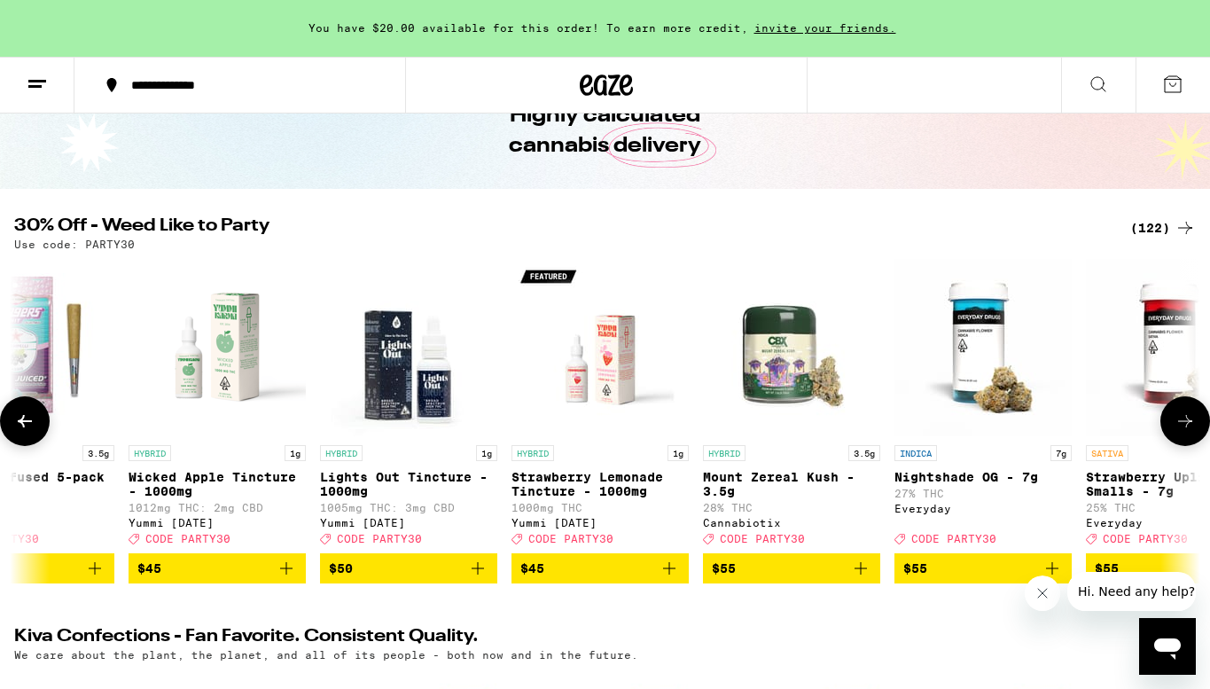
click at [1192, 426] on icon at bounding box center [1185, 420] width 21 height 21
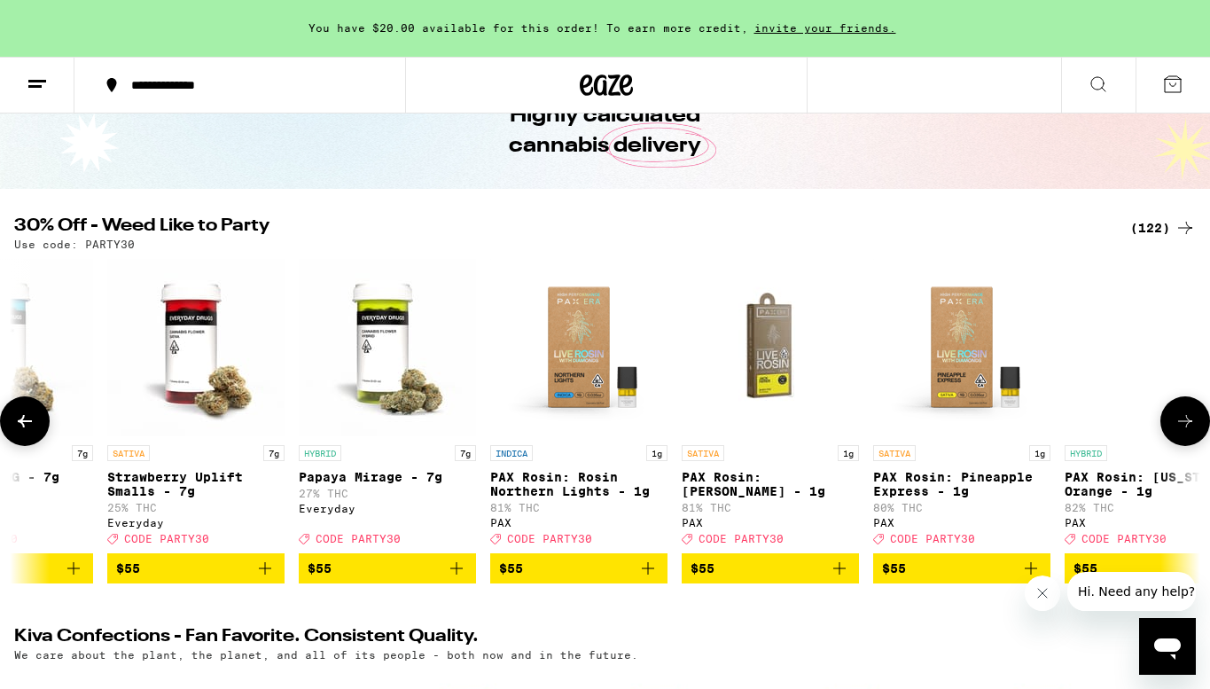
scroll to position [0, 21747]
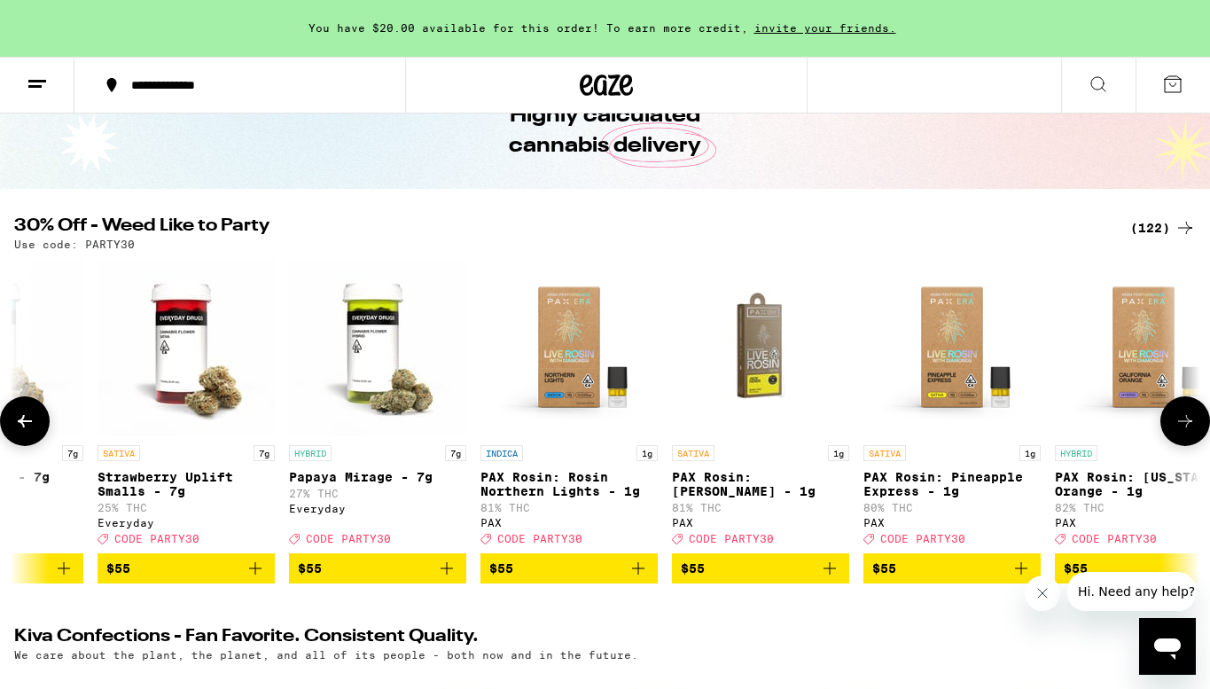
click at [1192, 426] on icon at bounding box center [1185, 420] width 21 height 21
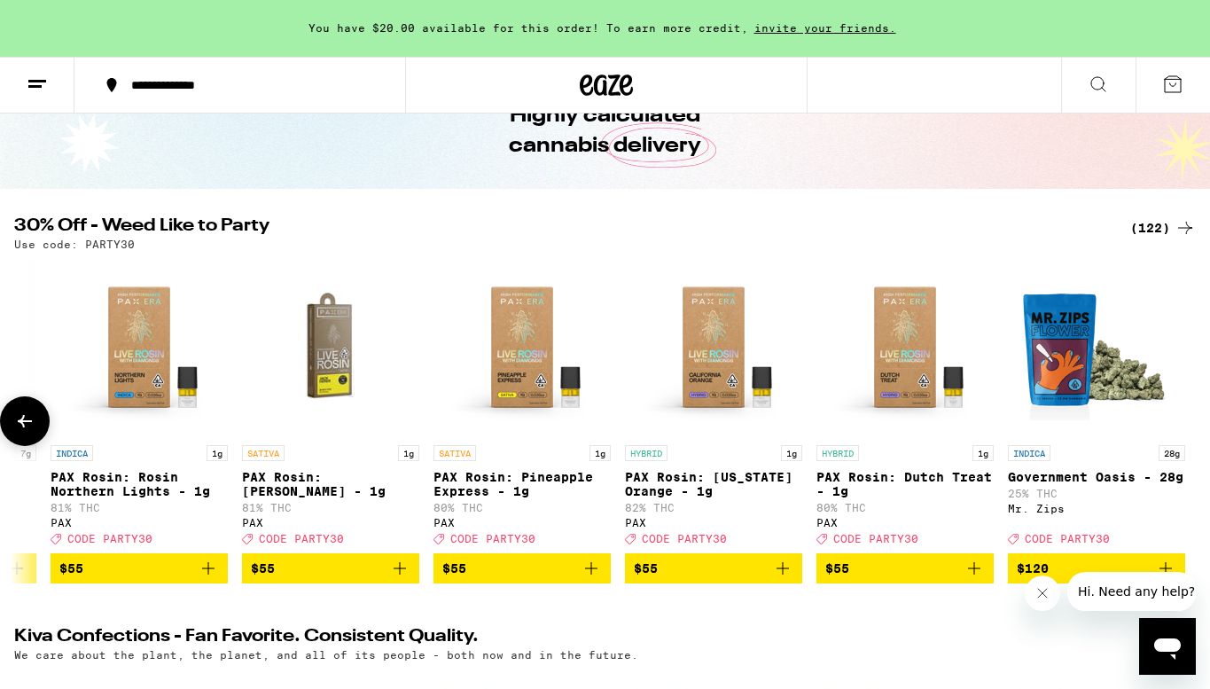
scroll to position [0, 22181]
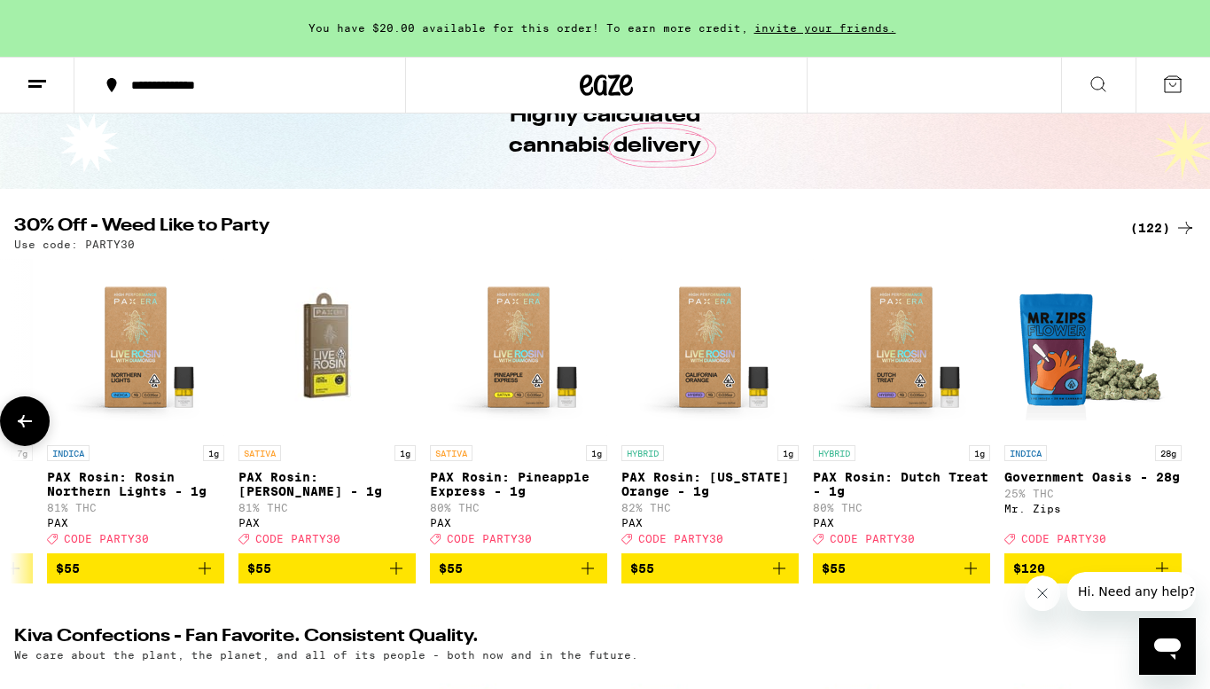
click at [1192, 426] on div at bounding box center [1185, 421] width 50 height 50
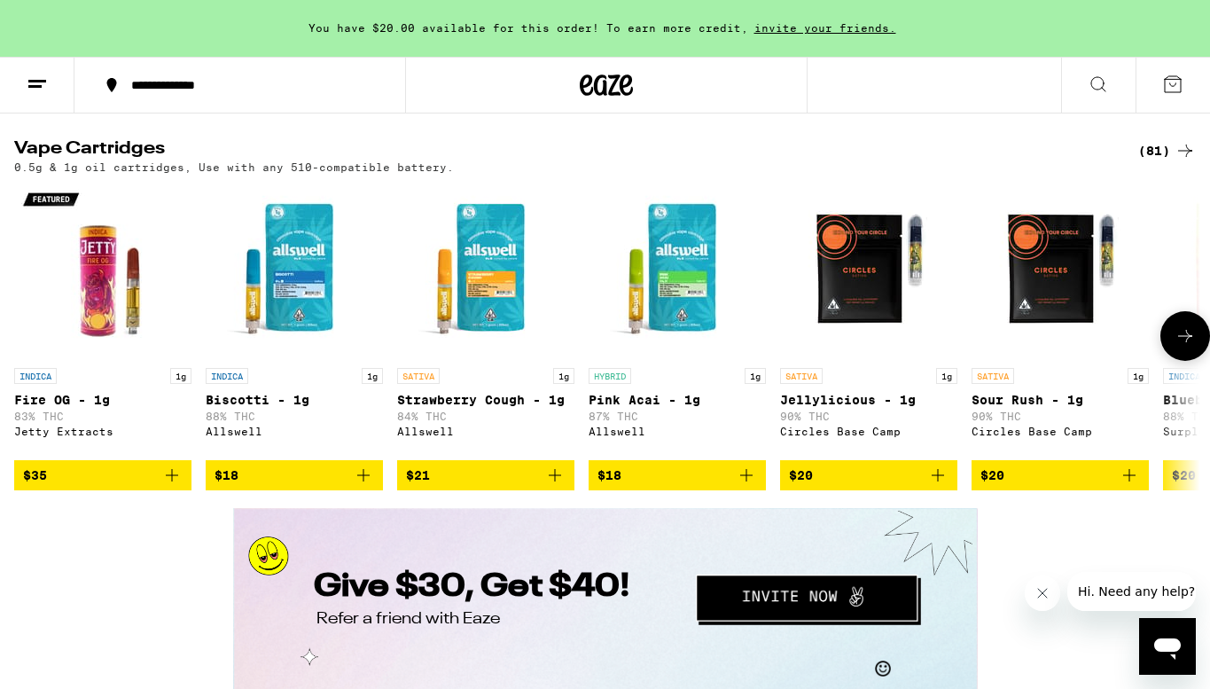
scroll to position [2558, 0]
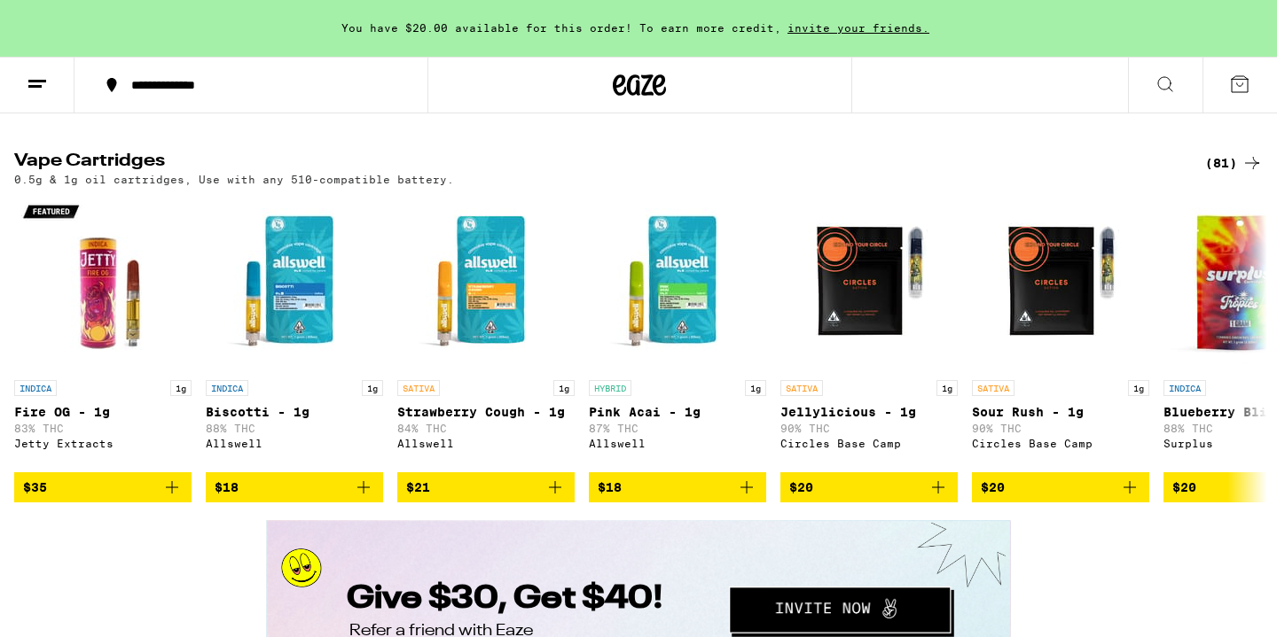
scroll to position [2545, 0]
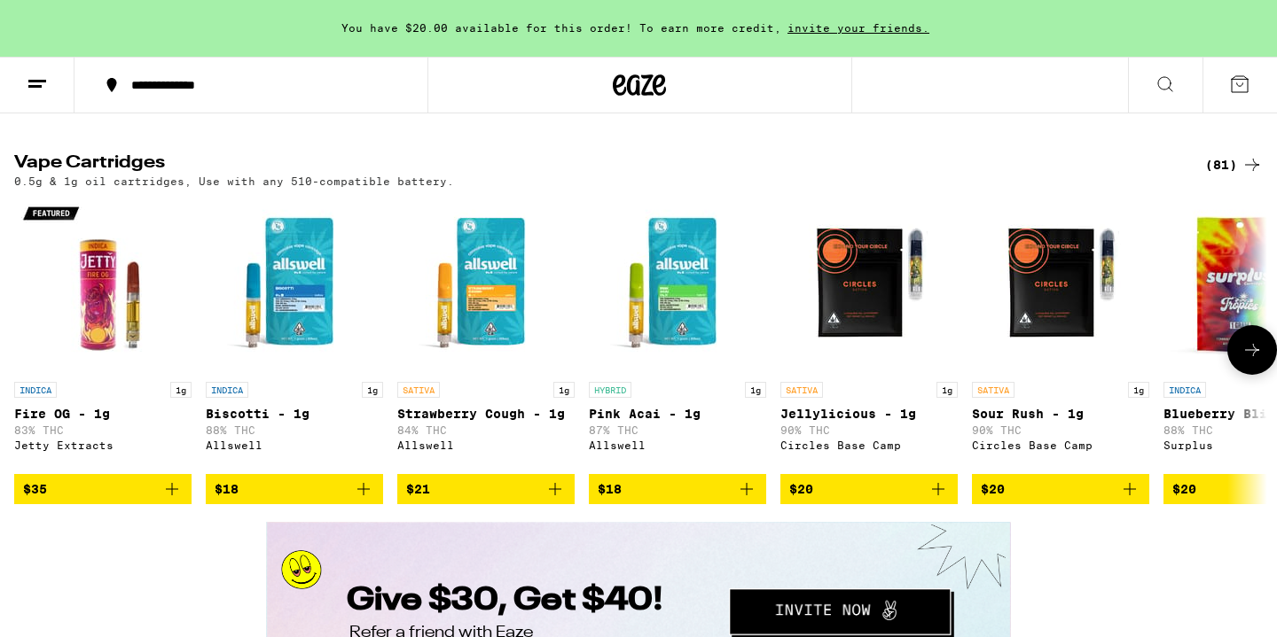
click at [363, 500] on icon "Add to bag" at bounding box center [363, 489] width 21 height 21
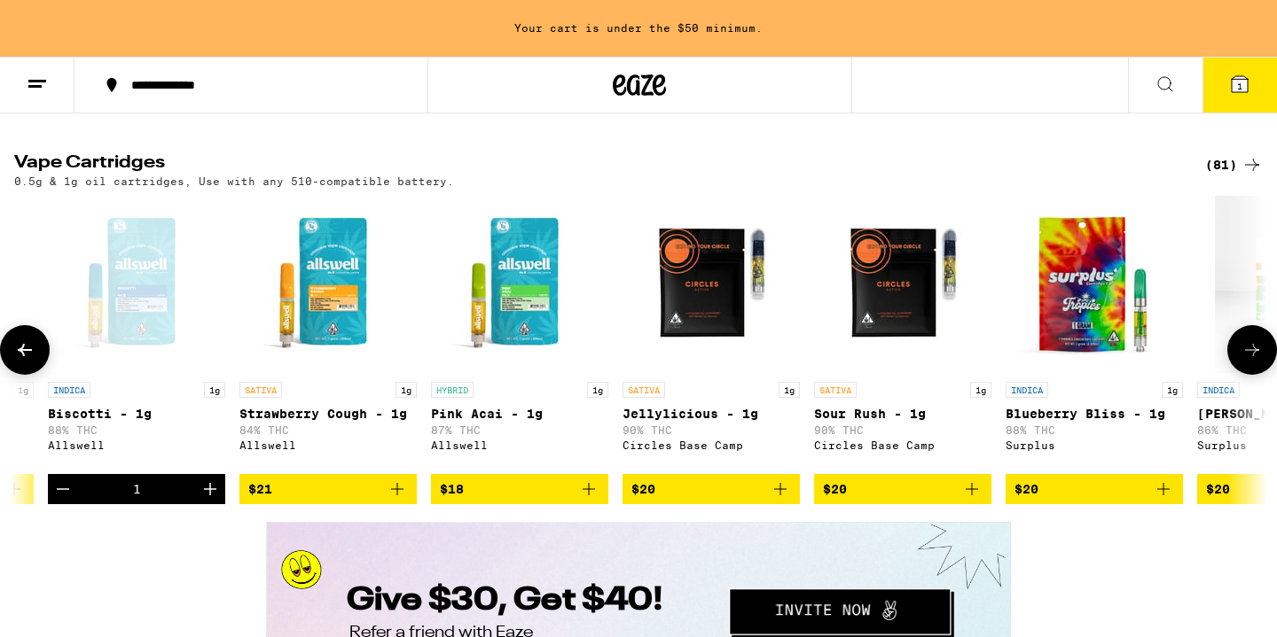
scroll to position [0, 162]
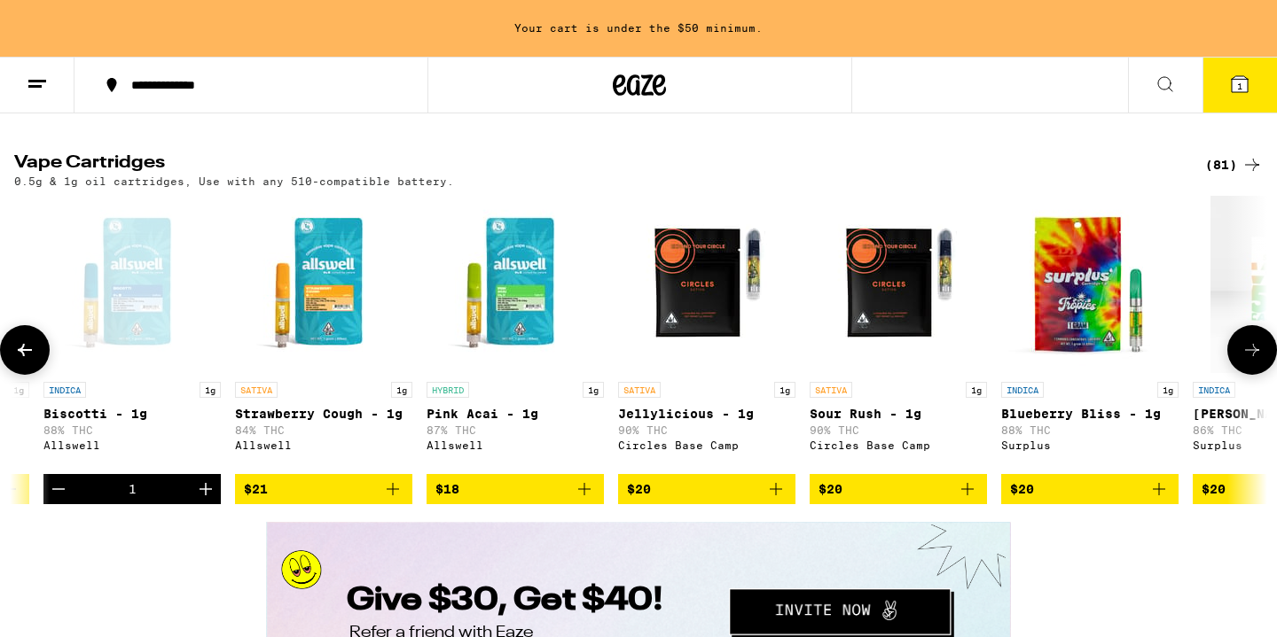
click at [1160, 500] on icon "Add to bag" at bounding box center [1158, 489] width 21 height 21
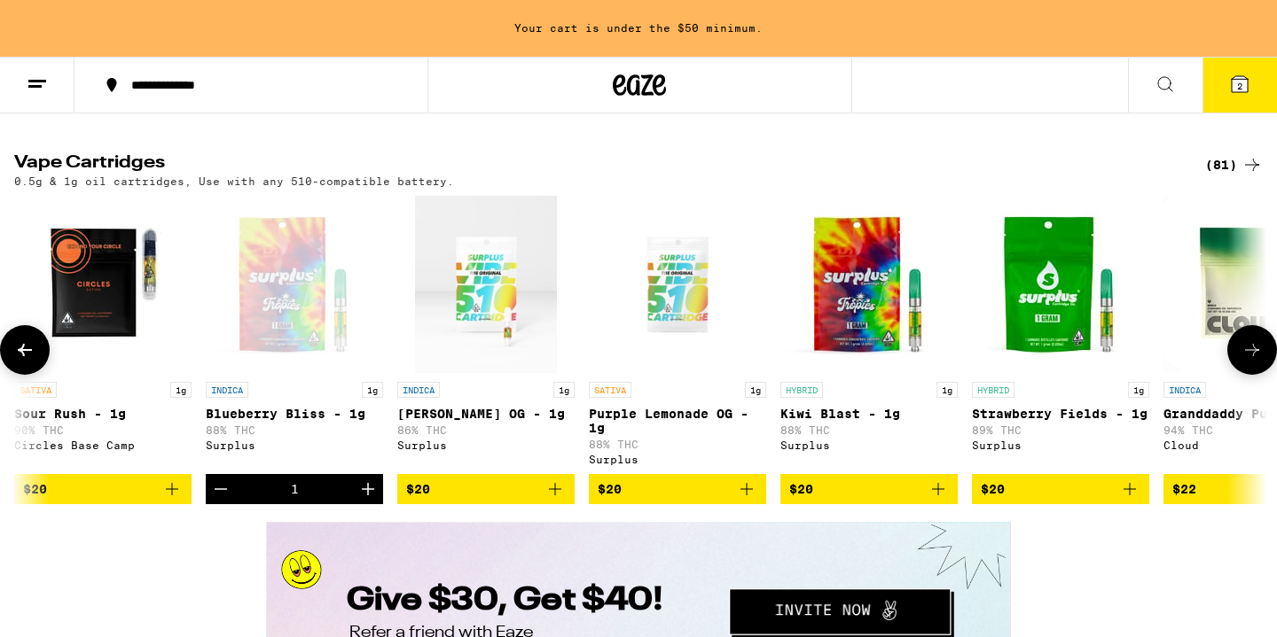
scroll to position [0, 969]
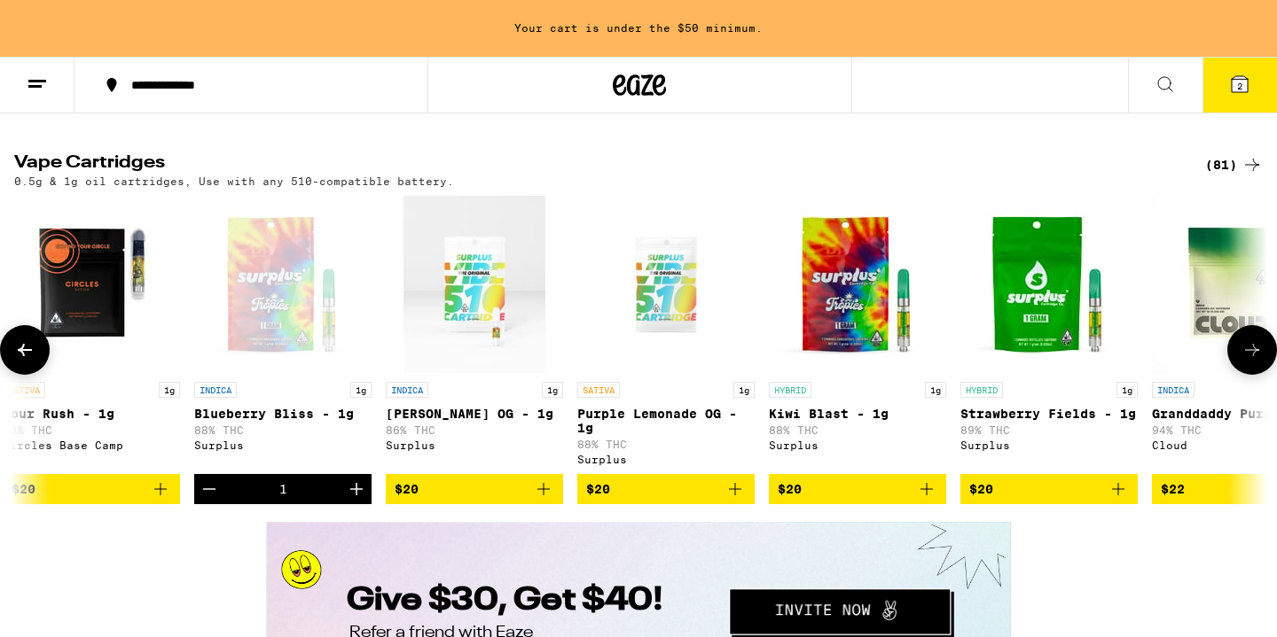
click at [1121, 500] on icon "Add to bag" at bounding box center [1117, 489] width 21 height 21
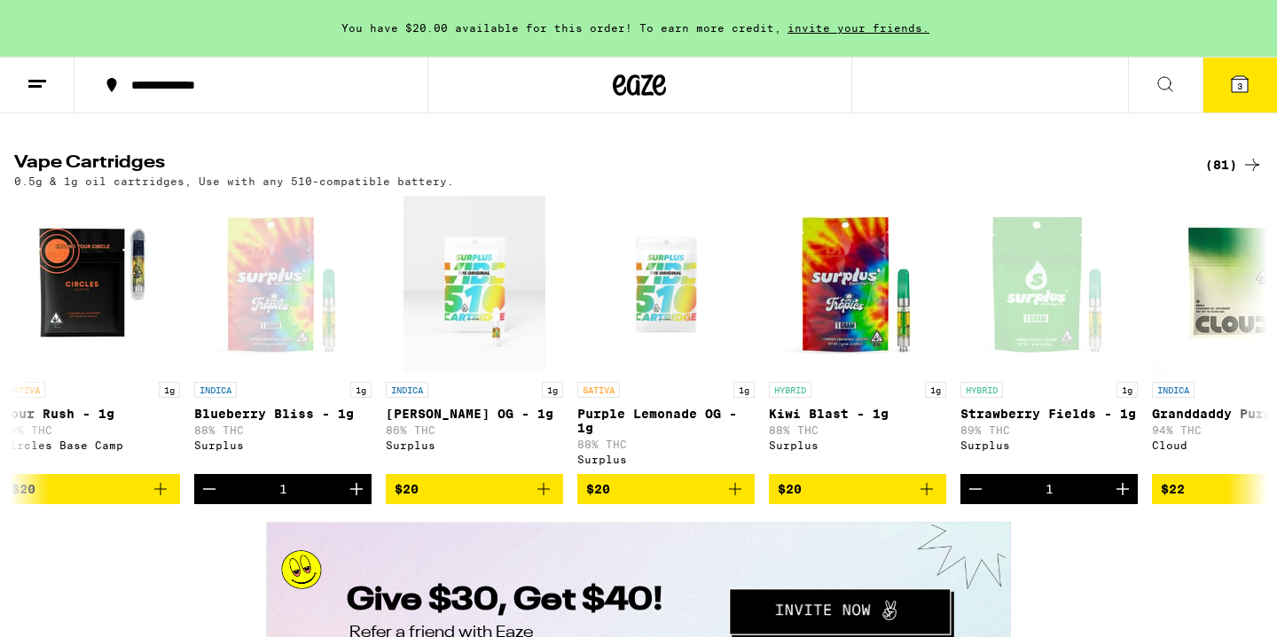
click at [1220, 79] on button "3" at bounding box center [1239, 85] width 74 height 55
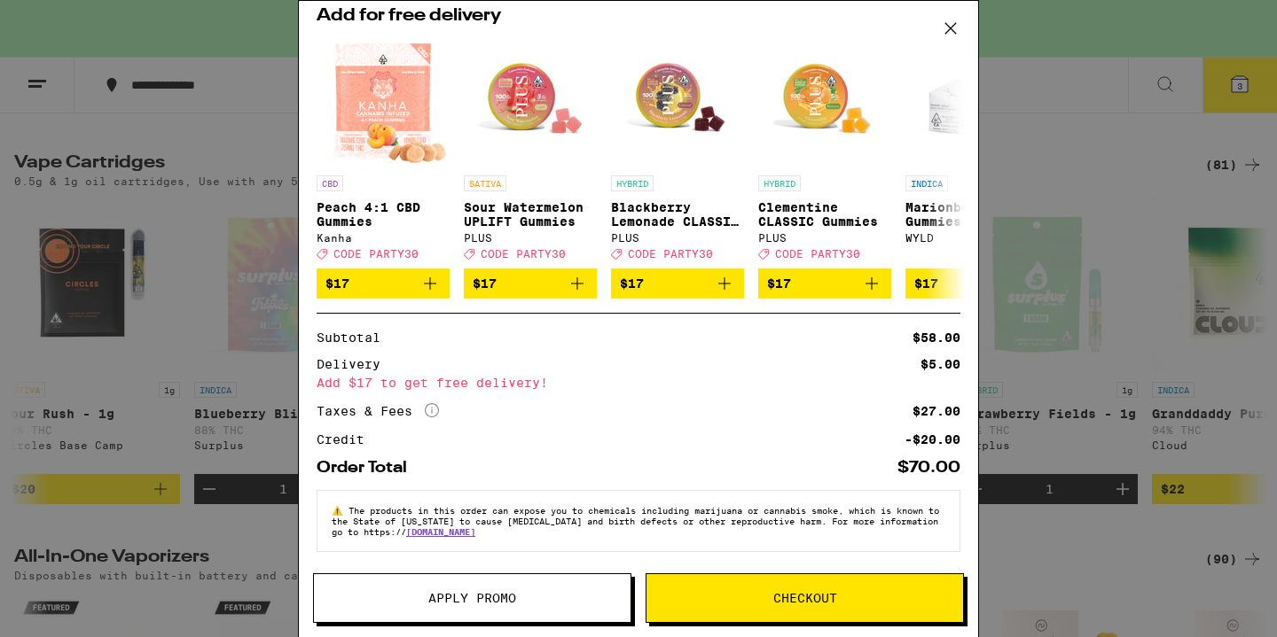
scroll to position [332, 0]
click at [1005, 210] on div "Your Cart You have $20.00 available for this order! To earn more credit, invite…" at bounding box center [638, 318] width 1277 height 637
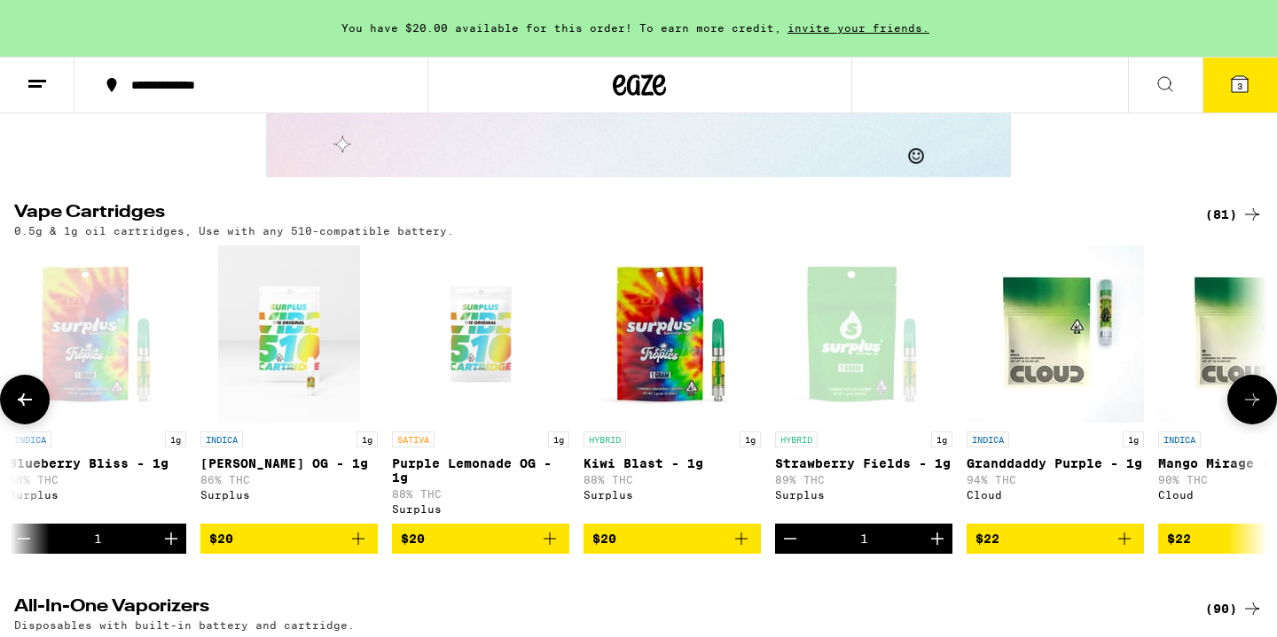
scroll to position [0, 1154]
click at [1127, 550] on icon "Add to bag" at bounding box center [1124, 538] width 21 height 21
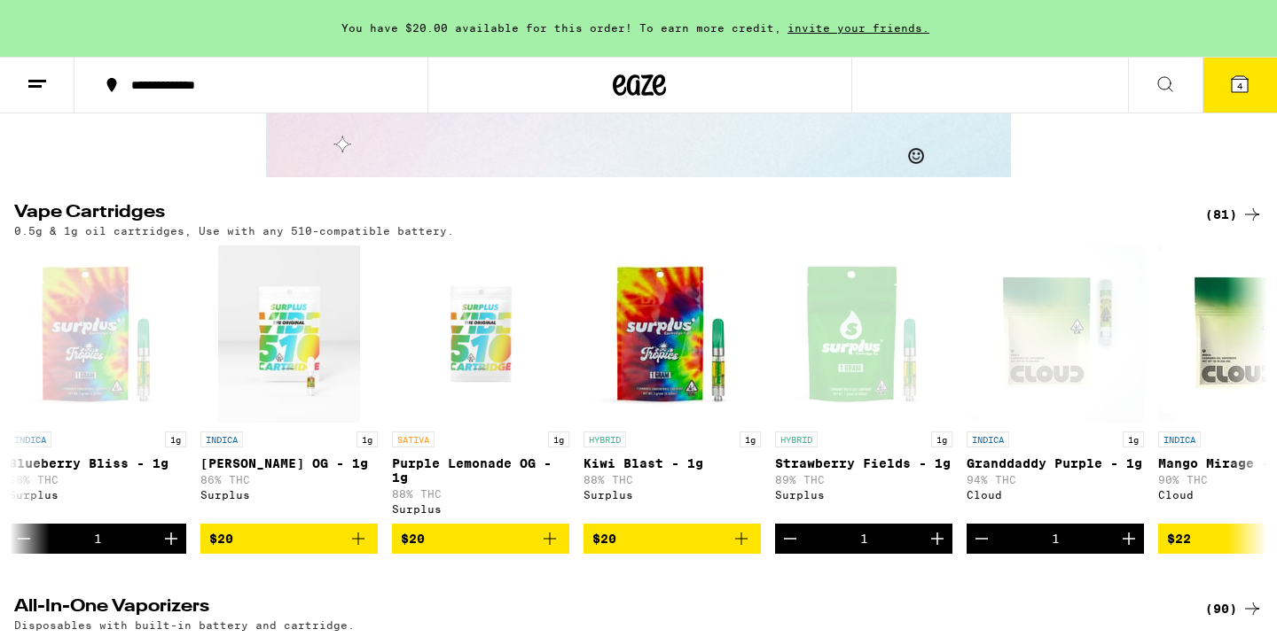
click at [1223, 77] on button "4" at bounding box center [1239, 85] width 74 height 55
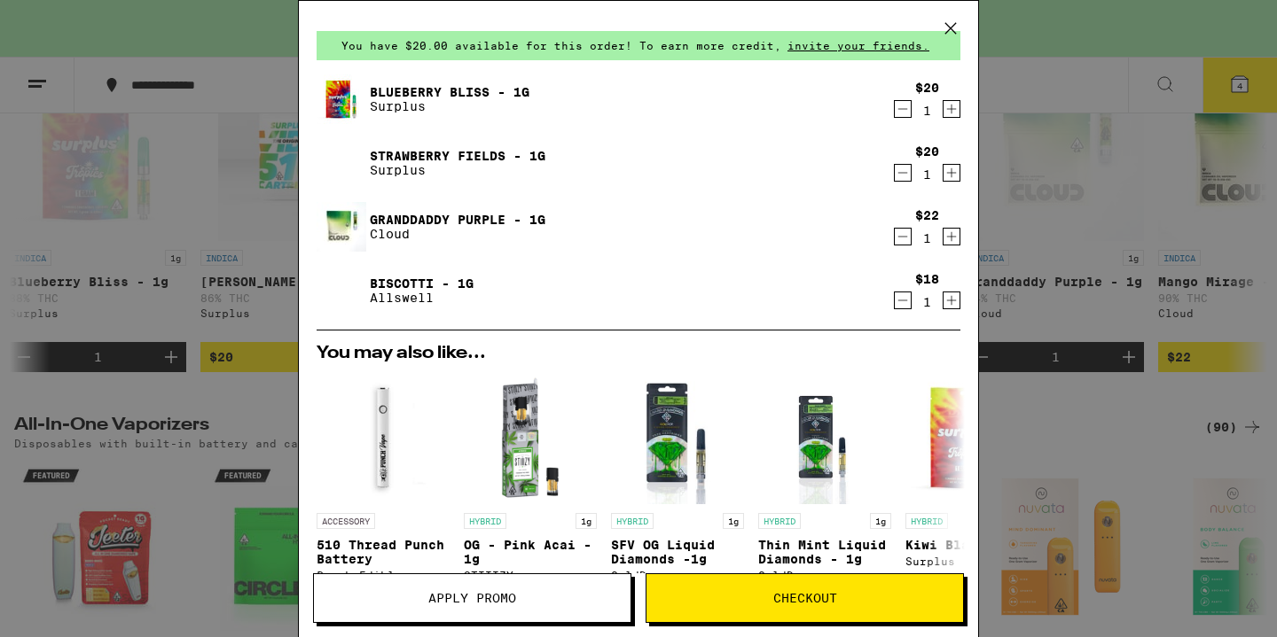
scroll to position [378, 0]
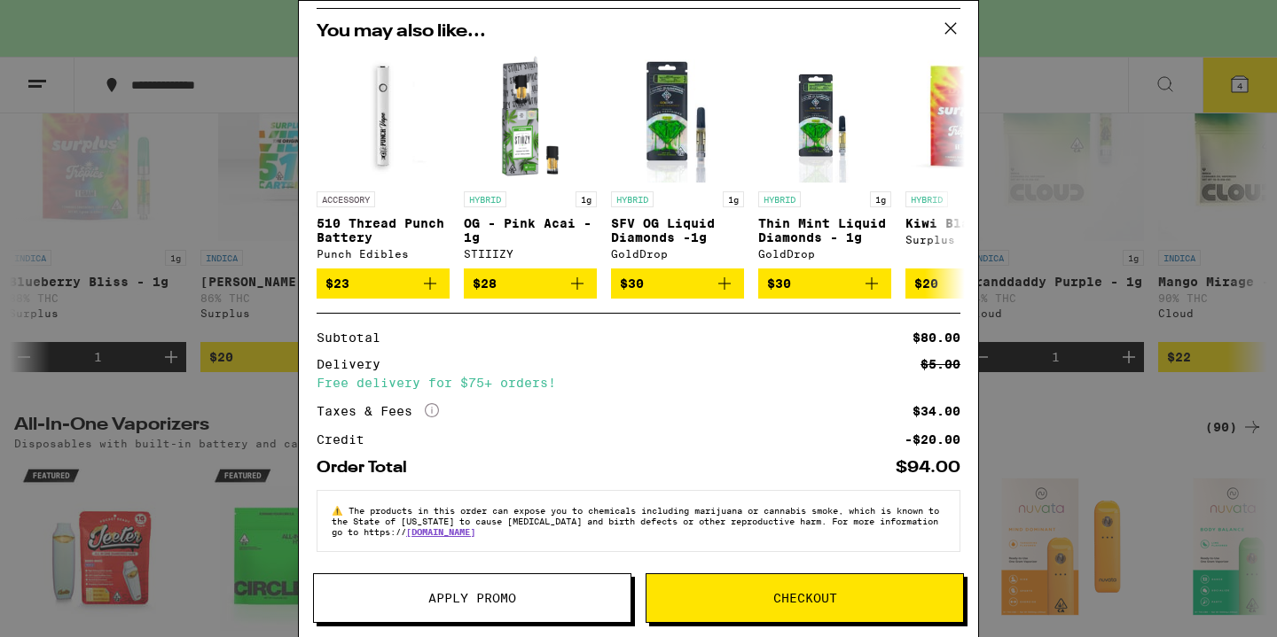
click at [677, 594] on span "Checkout" at bounding box center [804, 598] width 316 height 12
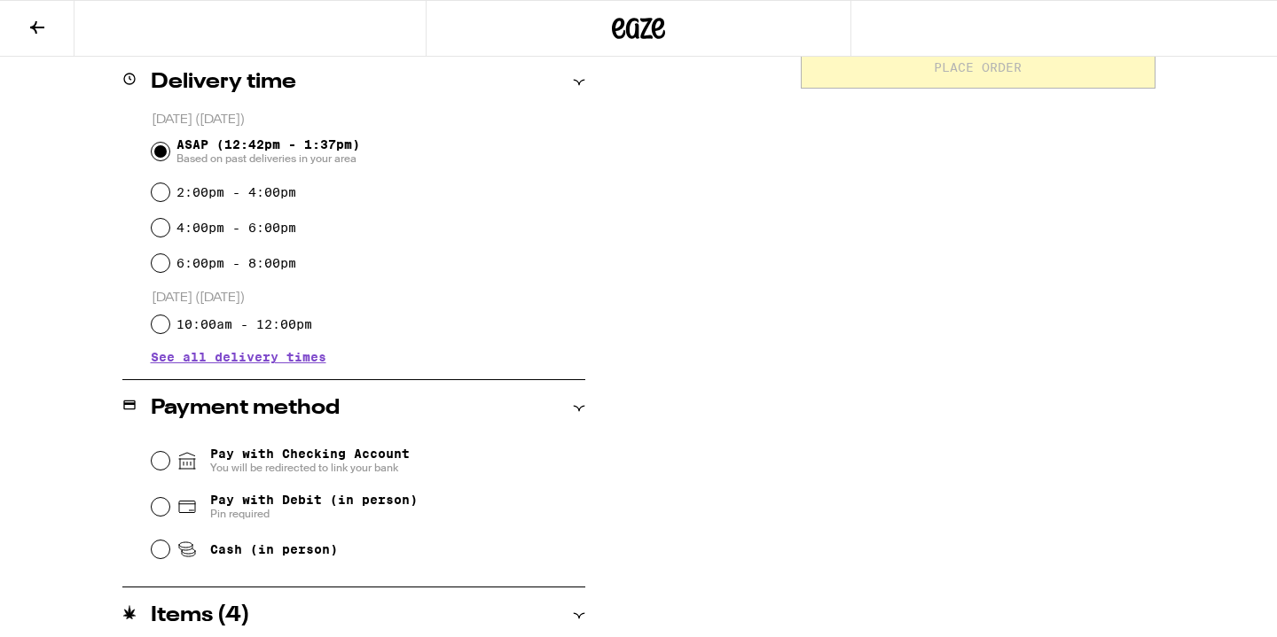
scroll to position [454, 0]
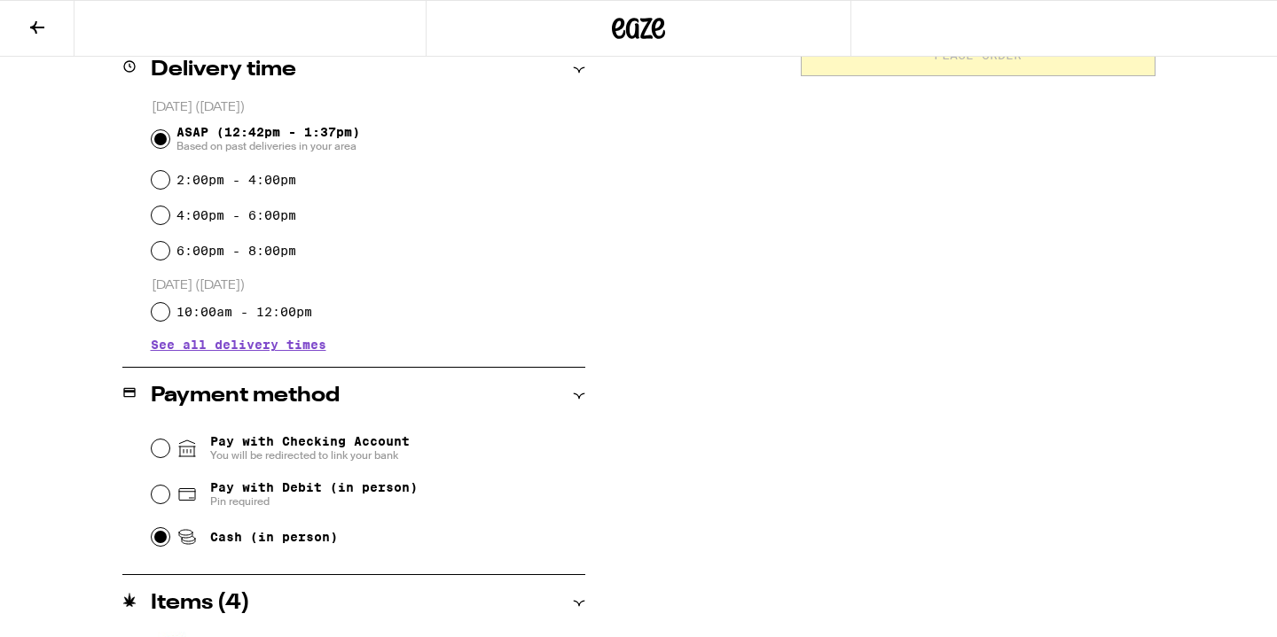
click at [167, 539] on input "Cash (in person)" at bounding box center [161, 537] width 18 height 18
radio input "true"
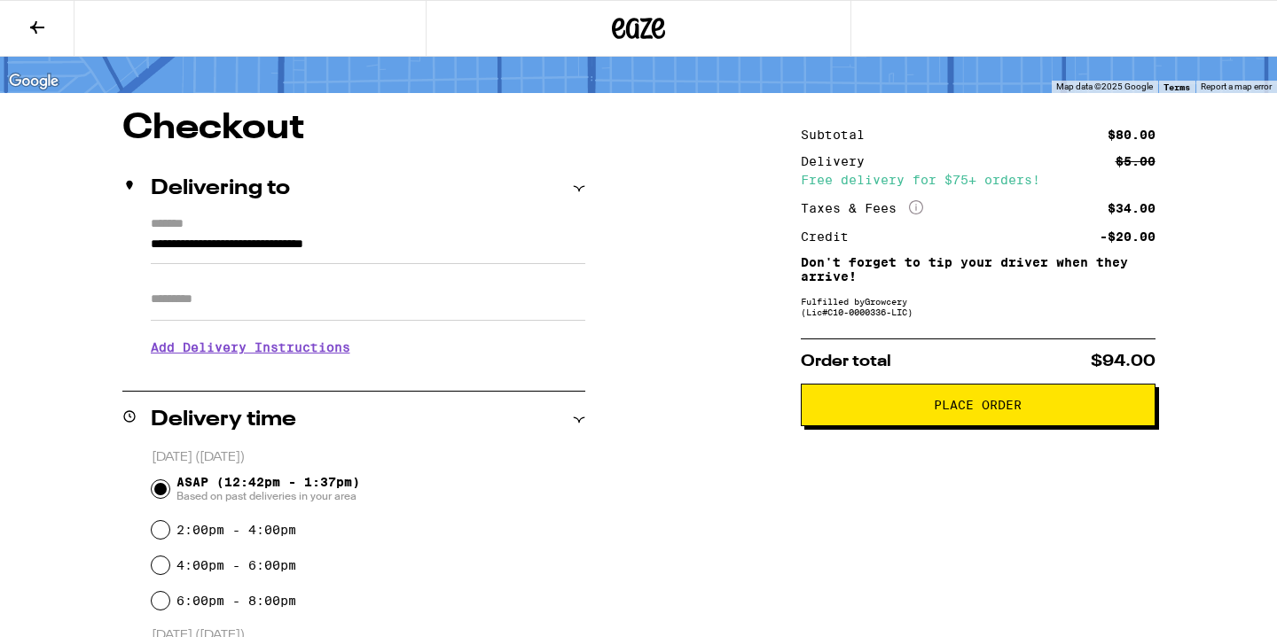
scroll to position [103, 0]
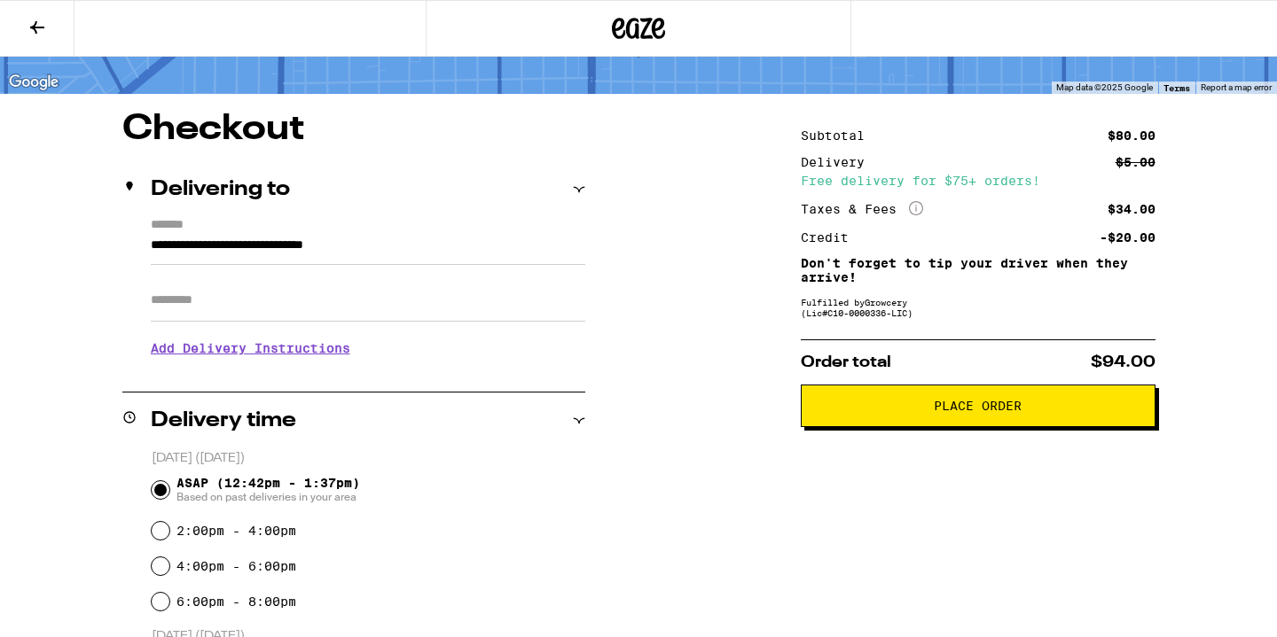
click at [842, 423] on button "Place Order" at bounding box center [978, 406] width 355 height 43
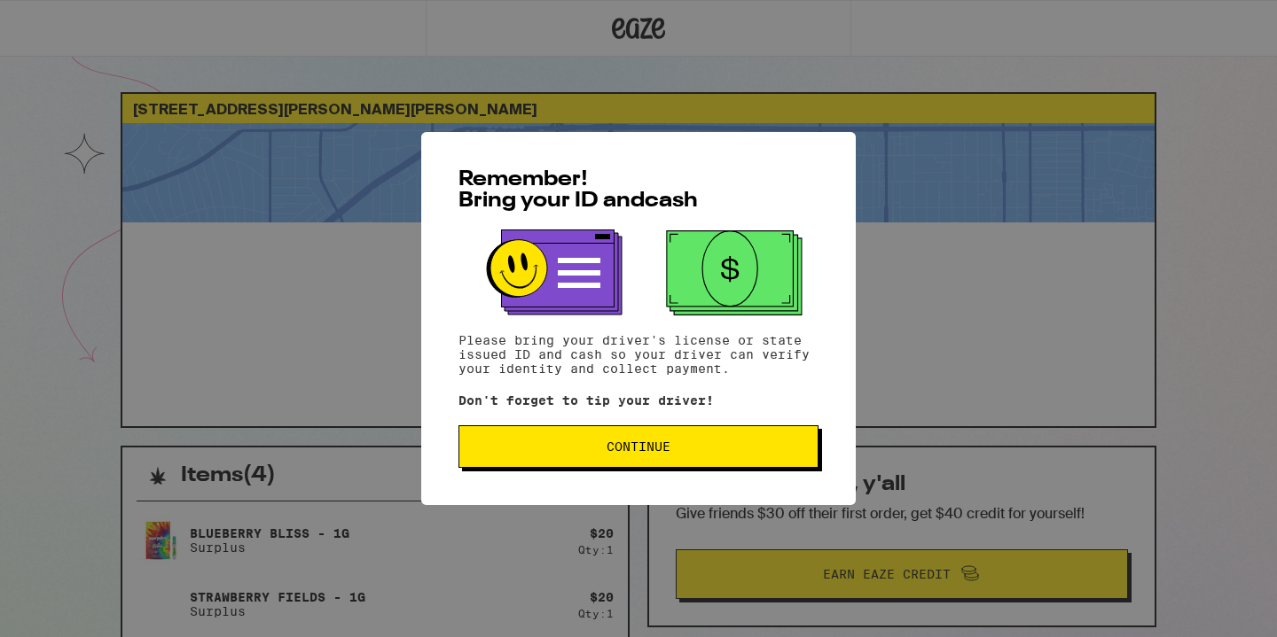
click at [685, 453] on span "Continue" at bounding box center [638, 447] width 330 height 12
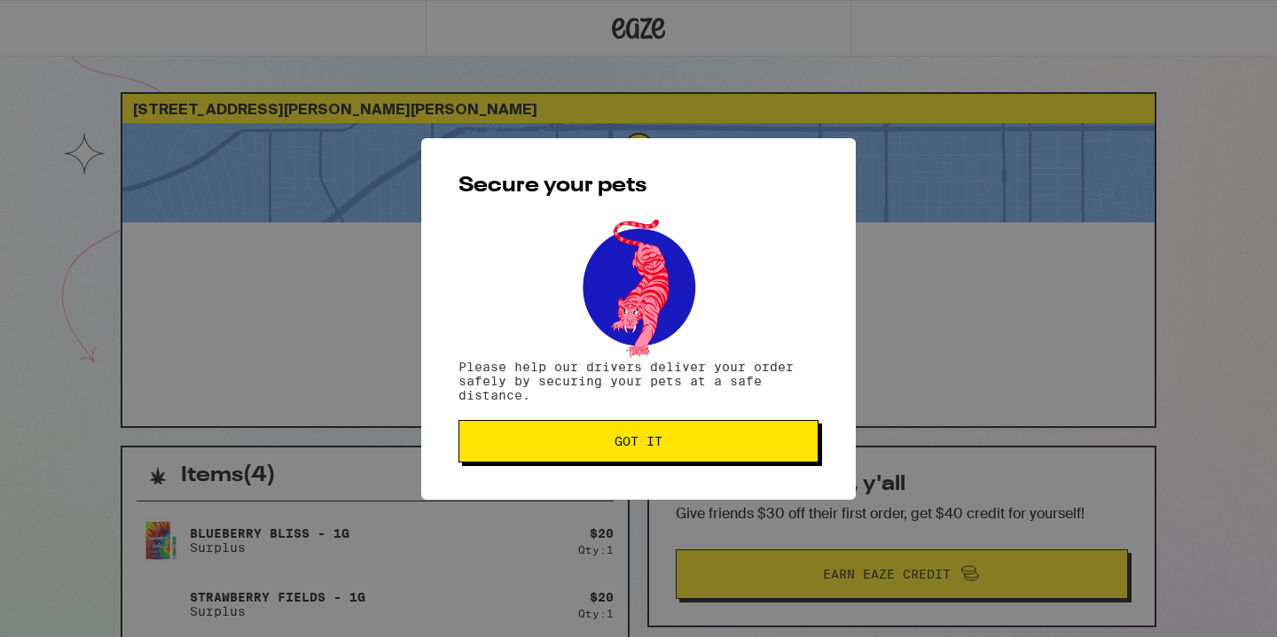
click at [685, 454] on button "Got it" at bounding box center [638, 441] width 360 height 43
